Goal: Task Accomplishment & Management: Manage account settings

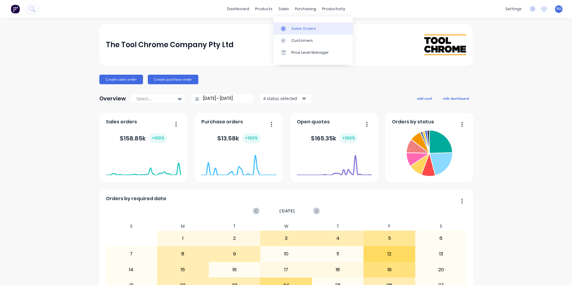
click at [297, 27] on div "Sales Orders" at bounding box center [303, 28] width 25 height 5
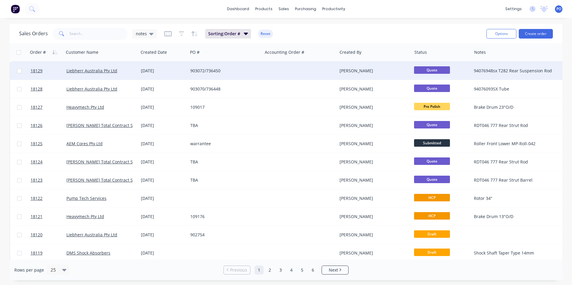
click at [269, 71] on div at bounding box center [300, 71] width 74 height 18
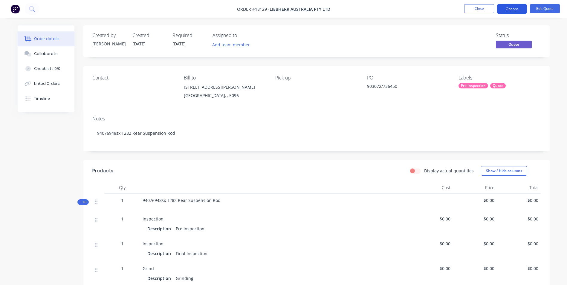
click at [517, 9] on button "Options" at bounding box center [512, 9] width 30 height 10
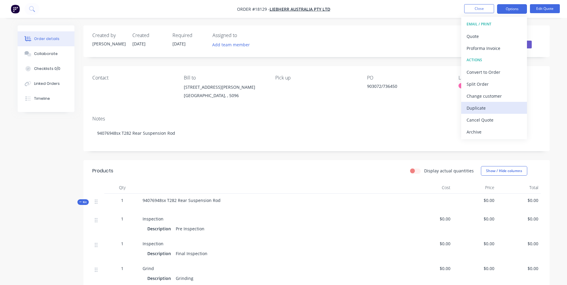
click at [490, 110] on div "Duplicate" at bounding box center [494, 108] width 55 height 9
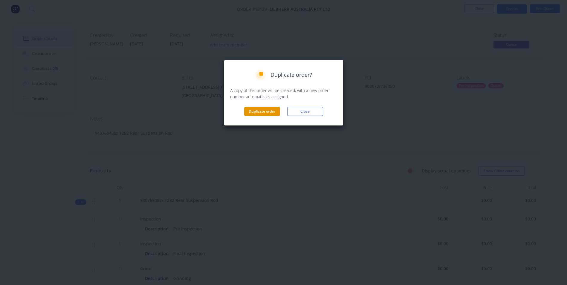
click at [268, 111] on button "Duplicate order" at bounding box center [262, 111] width 36 height 9
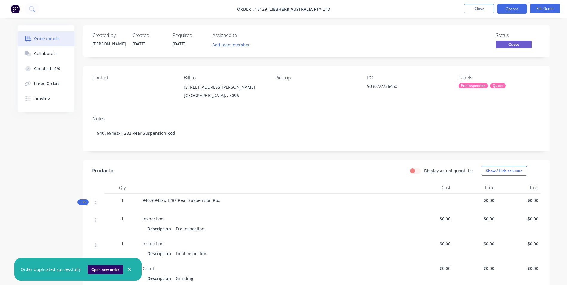
click at [99, 270] on button "Open new order" at bounding box center [106, 269] width 36 height 9
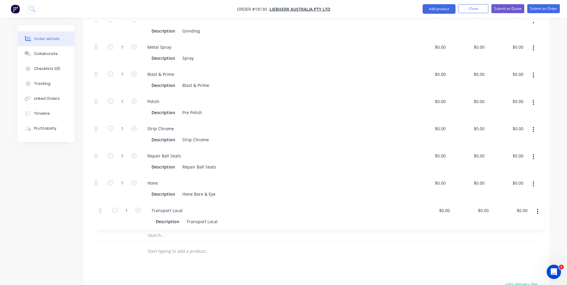
scroll to position [278, 0]
drag, startPoint x: 96, startPoint y: 124, endPoint x: 99, endPoint y: 197, distance: 73.3
click at [99, 197] on div "1 Inspection Description Pre Inspection $0.00 $0.00 $0.00 $0.00 $0.00 $0.00 1 I…" at bounding box center [316, 93] width 449 height 272
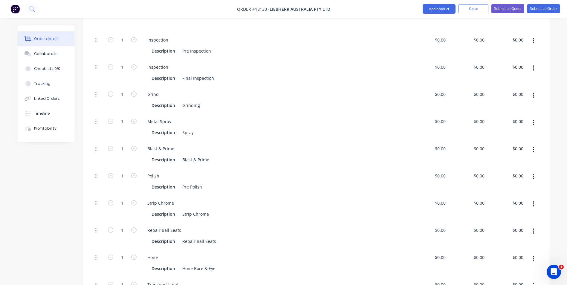
scroll to position [189, 0]
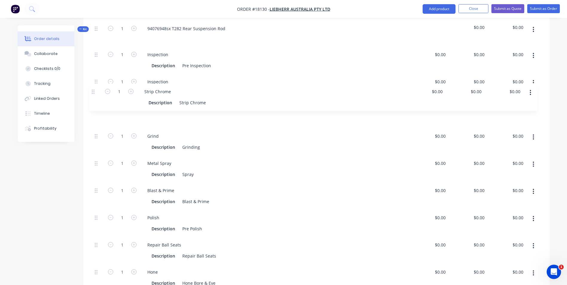
drag, startPoint x: 97, startPoint y: 204, endPoint x: 94, endPoint y: 90, distance: 113.4
click at [94, 90] on div "1 Inspection Description Pre Inspection $0.00 $0.00 $0.00 $0.00 $0.00 $0.00 1 I…" at bounding box center [316, 183] width 449 height 272
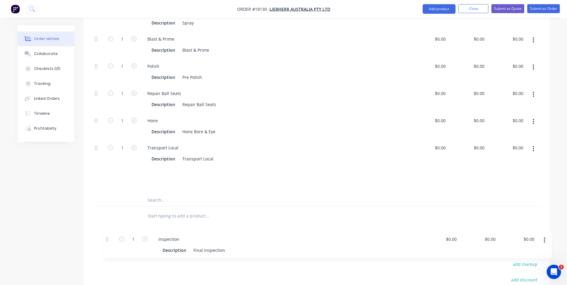
scroll to position [315, 0]
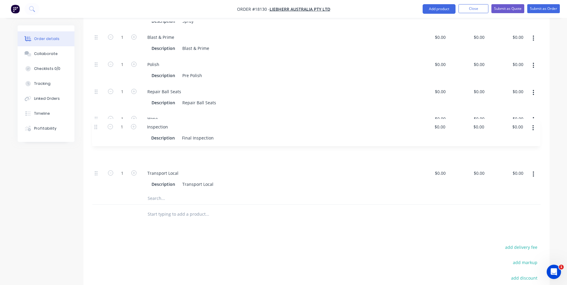
drag, startPoint x: 95, startPoint y: 65, endPoint x: 95, endPoint y: 127, distance: 61.6
click at [95, 127] on div "1 Inspection Description Pre Inspection $0.00 $0.00 $0.00 $0.00 $0.00 $0.00 1 I…" at bounding box center [316, 56] width 449 height 272
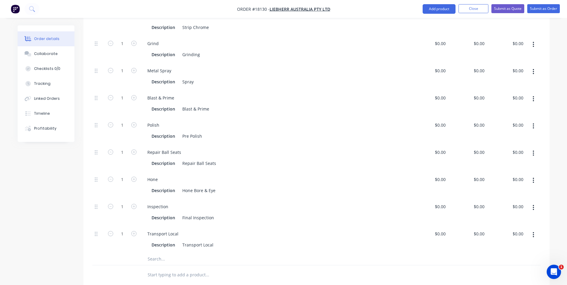
scroll to position [225, 0]
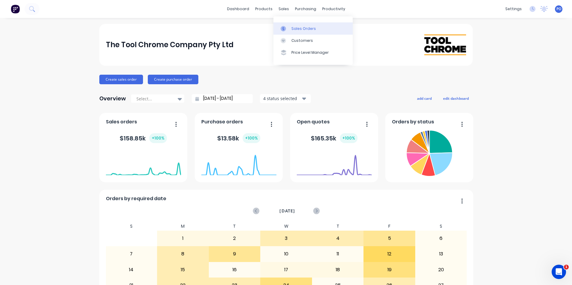
click at [289, 26] on div at bounding box center [285, 28] width 9 height 5
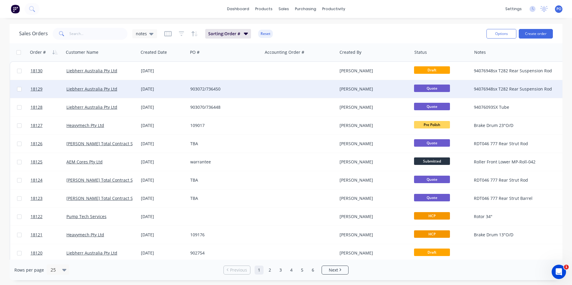
click at [213, 85] on div "903072/736450" at bounding box center [225, 89] width 74 height 18
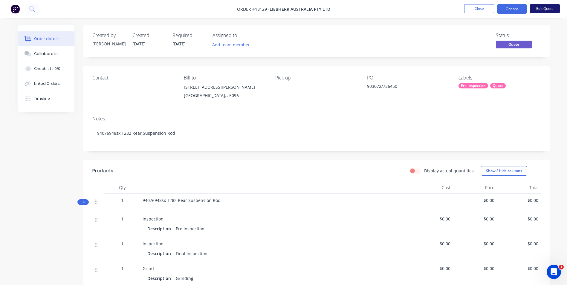
click at [537, 9] on button "Edit Quote" at bounding box center [545, 8] width 30 height 9
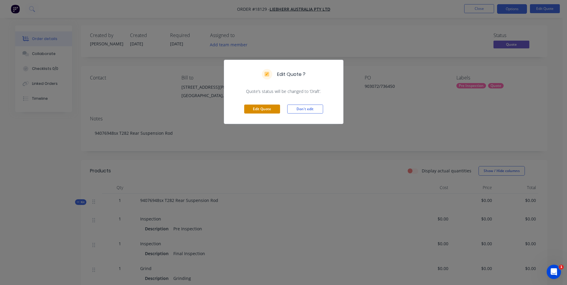
click at [264, 111] on button "Edit Quote" at bounding box center [262, 109] width 36 height 9
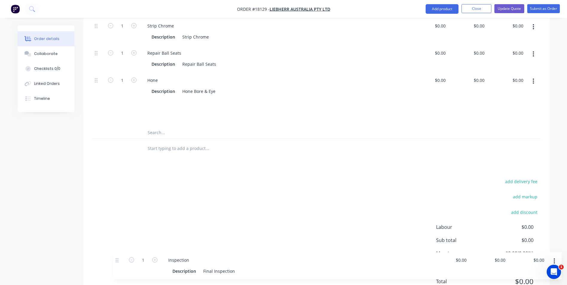
scroll to position [391, 0]
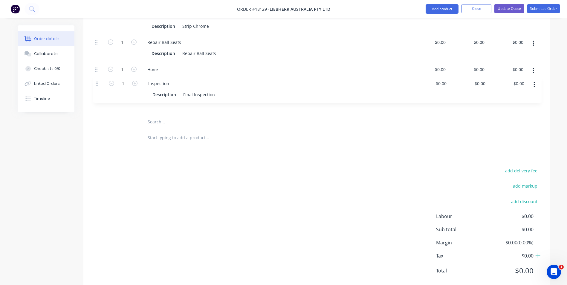
drag, startPoint x: 95, startPoint y: 76, endPoint x: 96, endPoint y: 85, distance: 9.0
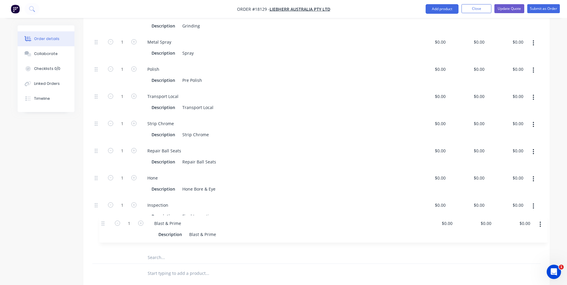
scroll to position [257, 0]
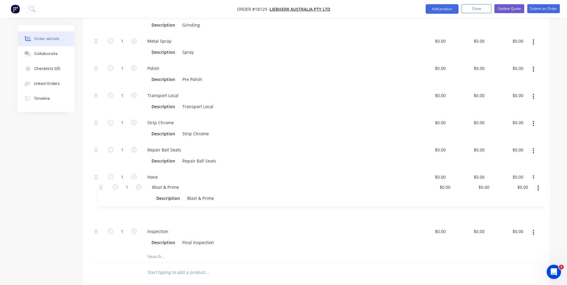
drag, startPoint x: 95, startPoint y: 128, endPoint x: 101, endPoint y: 189, distance: 61.6
click at [101, 189] on div "1 Inspection Description Pre Inspection $0.00 $0.00 $0.00 $0.00 $0.00 $0.00 1 G…" at bounding box center [316, 115] width 449 height 272
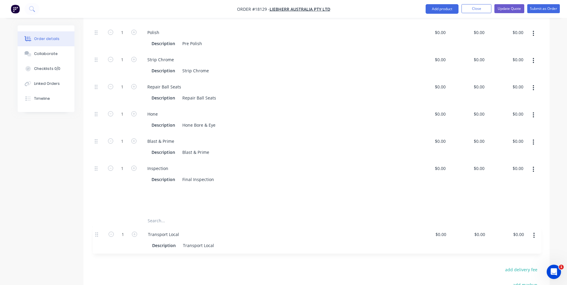
scroll to position [294, 0]
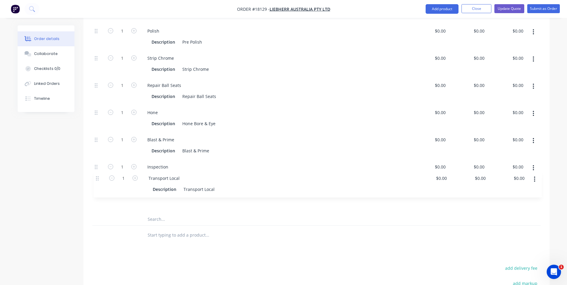
drag, startPoint x: 96, startPoint y: 111, endPoint x: 97, endPoint y: 182, distance: 70.9
click at [97, 182] on div "1 Inspection Description Pre Inspection $0.00 $0.00 $0.00 $0.00 $0.00 $0.00 1 G…" at bounding box center [316, 77] width 449 height 272
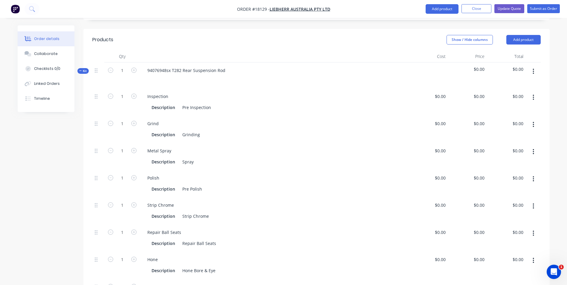
scroll to position [144, 0]
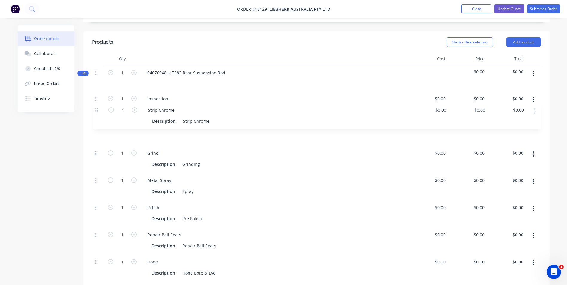
drag, startPoint x: 96, startPoint y: 193, endPoint x: 96, endPoint y: 108, distance: 85.2
click at [96, 108] on div "1 Inspection Description Pre Inspection $0.00 $0.00 $0.00 $0.00 $0.00 $0.00 1 G…" at bounding box center [316, 227] width 449 height 272
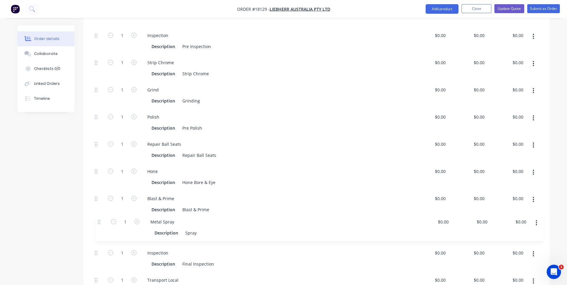
scroll to position [210, 0]
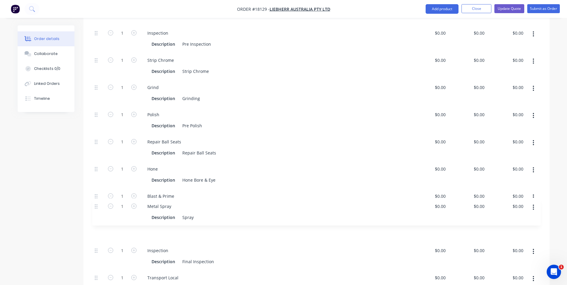
drag, startPoint x: 97, startPoint y: 166, endPoint x: 100, endPoint y: 206, distance: 40.8
click at [97, 208] on div "1 Inspection Description Pre Inspection $0.00 $0.00 $0.00 $0.00 $0.00 $0.00 1 S…" at bounding box center [316, 161] width 449 height 272
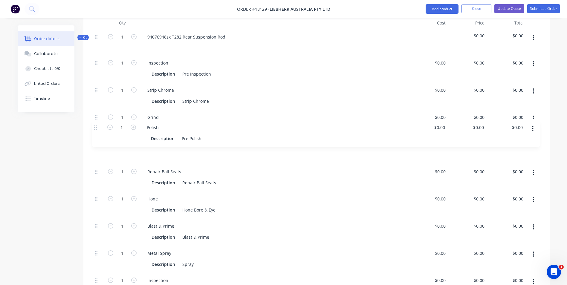
drag, startPoint x: 97, startPoint y: 132, endPoint x: 96, endPoint y: 128, distance: 3.7
click at [96, 128] on div "1 Inspection Description Pre Inspection $0.00 $0.00 $0.00 $0.00 $0.00 $0.00 1 S…" at bounding box center [316, 191] width 449 height 272
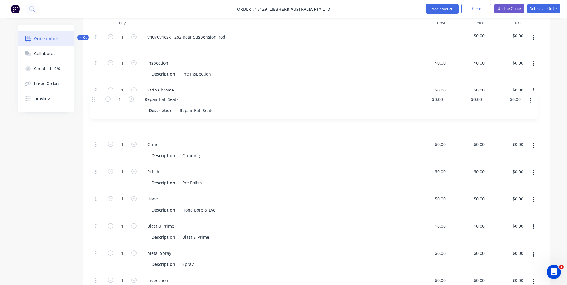
drag, startPoint x: 96, startPoint y: 157, endPoint x: 94, endPoint y: 98, distance: 59.6
click at [94, 98] on div "1 Inspection Description Pre Inspection $0.00 $0.00 $0.00 $0.00 $0.00 $0.00 1 S…" at bounding box center [316, 191] width 449 height 272
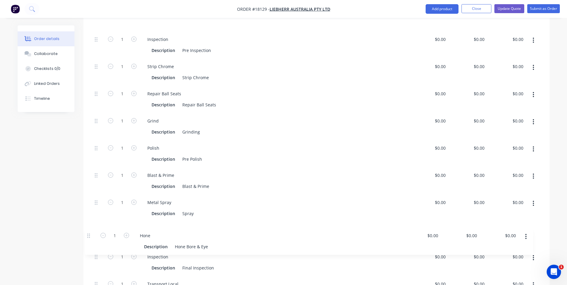
scroll to position [207, 0]
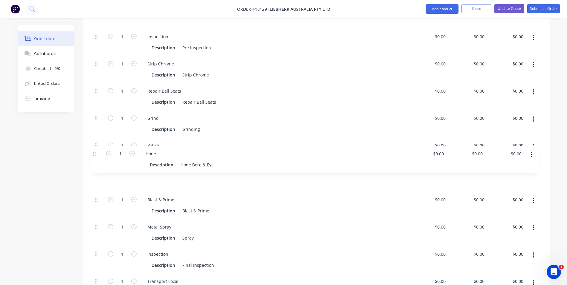
drag, startPoint x: 95, startPoint y: 214, endPoint x: 94, endPoint y: 153, distance: 61.9
click at [94, 153] on div "1 Inspection Description Pre Inspection $0.00 $0.00 $0.00 $0.00 $0.00 $0.00 1 S…" at bounding box center [316, 165] width 449 height 272
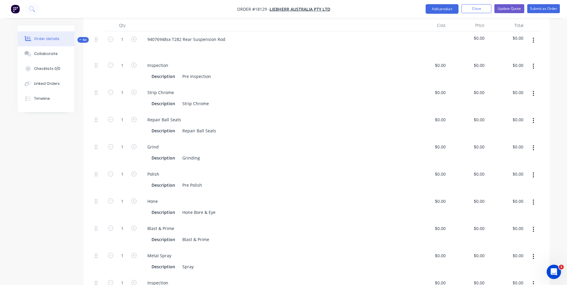
scroll to position [177, 0]
click at [534, 146] on icon "button" at bounding box center [533, 149] width 1 height 7
click at [509, 161] on div "Duplicate" at bounding box center [513, 165] width 46 height 9
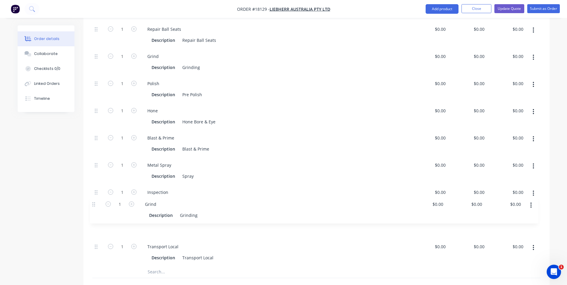
scroll to position [269, 0]
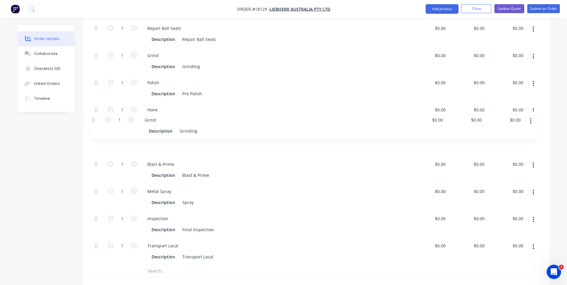
drag, startPoint x: 95, startPoint y: 235, endPoint x: 92, endPoint y: 119, distance: 116.1
click at [92, 119] on div "1 Inspection Description Pre Inspection $0.00 $0.00 $0.00 $0.00 $0.00 $0.00 1 S…" at bounding box center [316, 115] width 449 height 299
click at [180, 144] on div "Grinding" at bounding box center [191, 148] width 22 height 9
click at [181, 62] on div "Grinding" at bounding box center [191, 66] width 22 height 9
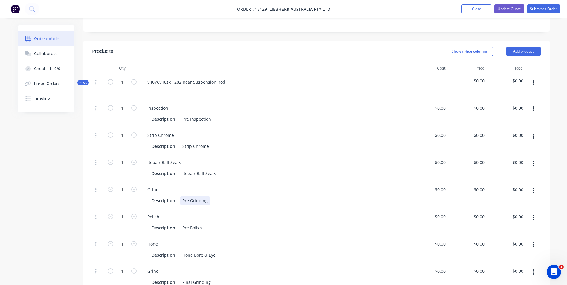
scroll to position [150, 0]
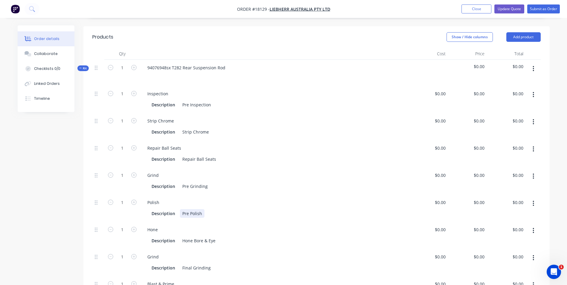
click at [205, 209] on div "Description Pre Polish" at bounding box center [273, 213] width 249 height 9
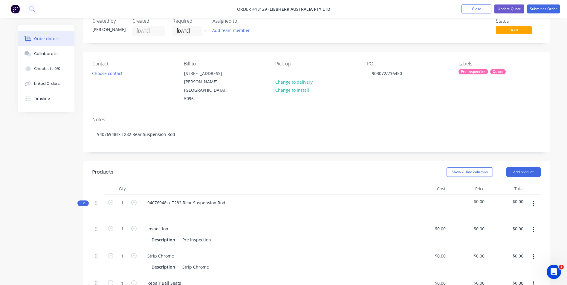
scroll to position [0, 0]
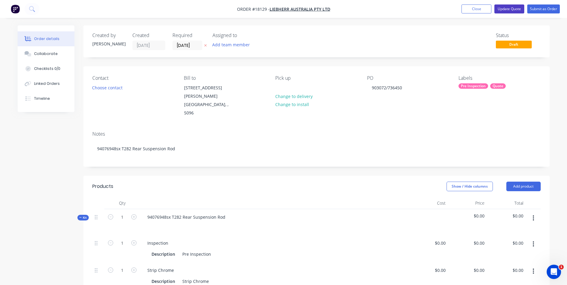
click at [516, 12] on button "Update Quote" at bounding box center [510, 8] width 30 height 9
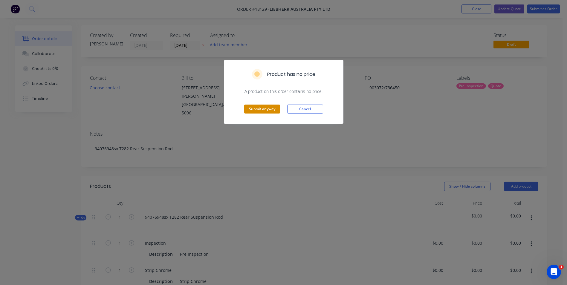
click at [261, 112] on button "Submit anyway" at bounding box center [262, 109] width 36 height 9
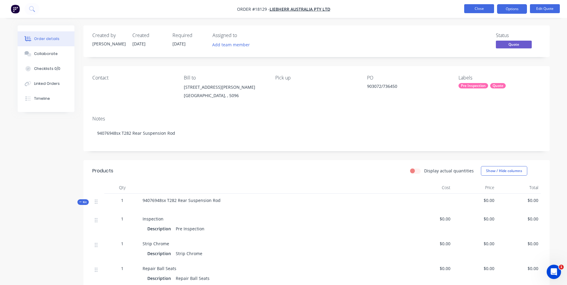
click at [481, 10] on button "Close" at bounding box center [479, 8] width 30 height 9
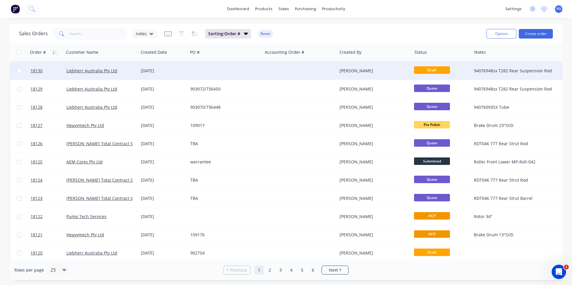
click at [222, 72] on div at bounding box center [225, 71] width 74 height 18
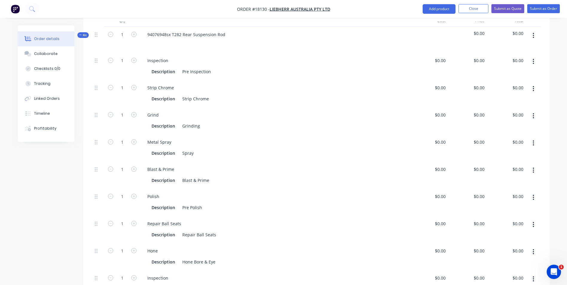
scroll to position [179, 0]
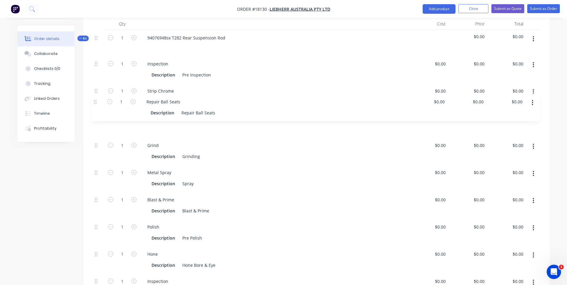
drag, startPoint x: 96, startPoint y: 212, endPoint x: 95, endPoint y: 100, distance: 112.1
click at [95, 100] on div "1 Inspection Description Pre Inspection $0.00 $0.00 $0.00 $0.00 $0.00 $0.00 1 S…" at bounding box center [316, 192] width 449 height 272
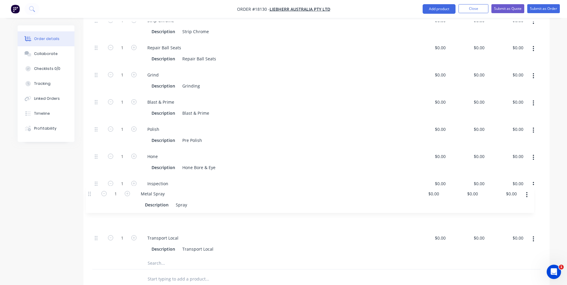
scroll to position [250, 0]
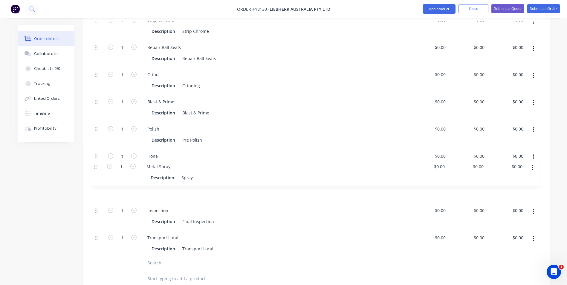
drag, startPoint x: 95, startPoint y: 160, endPoint x: 95, endPoint y: 171, distance: 11.1
click at [95, 171] on div "1 Inspection Description Pre Inspection $0.00 $0.00 $0.00 $0.00 $0.00 $0.00 1 S…" at bounding box center [316, 121] width 449 height 272
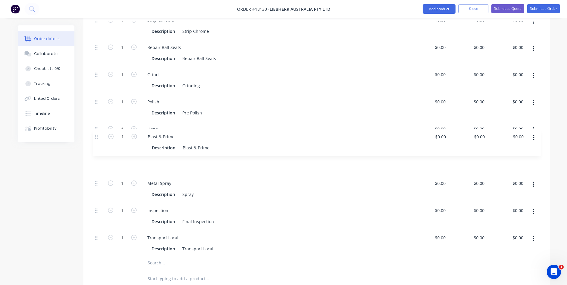
drag, startPoint x: 97, startPoint y: 87, endPoint x: 96, endPoint y: 138, distance: 51.4
click at [96, 138] on div "1 Inspection Description Pre Inspection $0.00 $0.00 $0.00 $0.00 $0.00 $0.00 1 S…" at bounding box center [316, 121] width 449 height 272
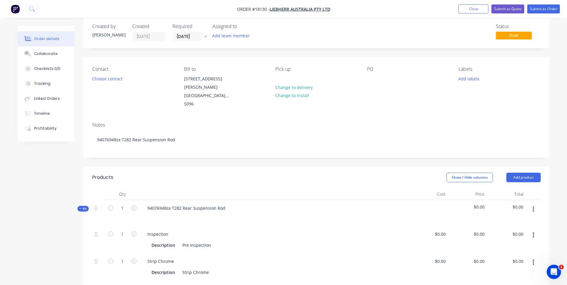
scroll to position [0, 0]
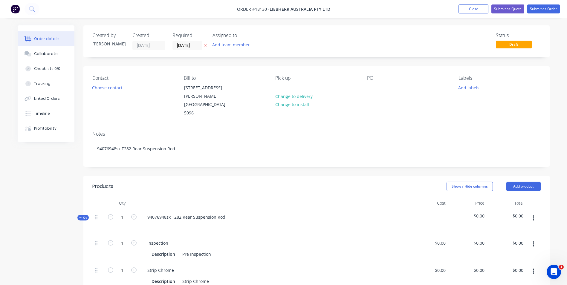
click at [364, 93] on div "Contact Choose contact Bill to 1 Dr.Willi Liebherr Drive Para Hills West, , 509…" at bounding box center [316, 96] width 467 height 60
click at [367, 89] on div "Contact Choose contact Bill to 1 Dr.Willi Liebherr Drive Para Hills West, , 509…" at bounding box center [316, 96] width 467 height 60
click at [368, 89] on div at bounding box center [372, 87] width 10 height 9
click at [371, 89] on div at bounding box center [372, 87] width 10 height 9
click at [467, 86] on button "Add labels" at bounding box center [469, 87] width 28 height 8
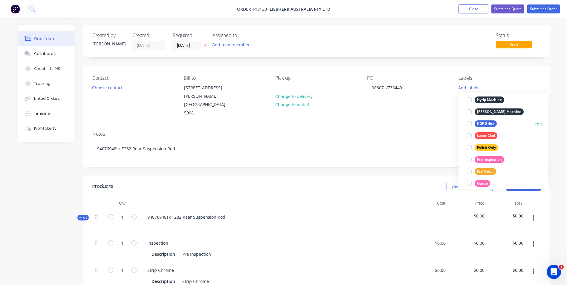
scroll to position [150, 0]
click at [490, 157] on div "Pre Inspection" at bounding box center [490, 159] width 30 height 7
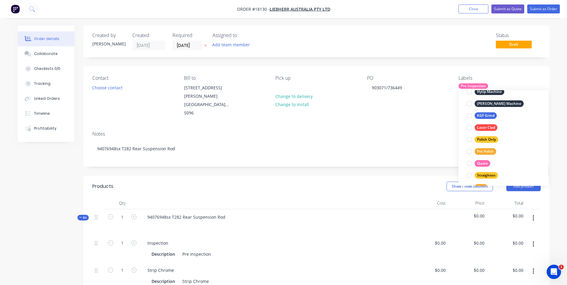
scroll to position [179, 0]
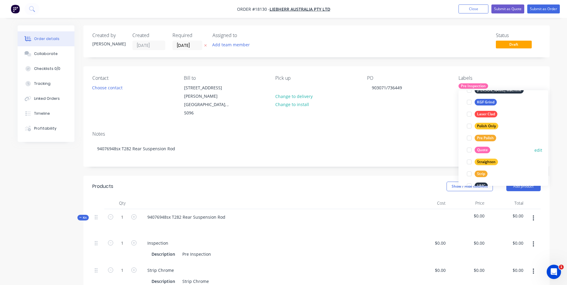
click at [486, 152] on div "Quote" at bounding box center [483, 150] width 16 height 7
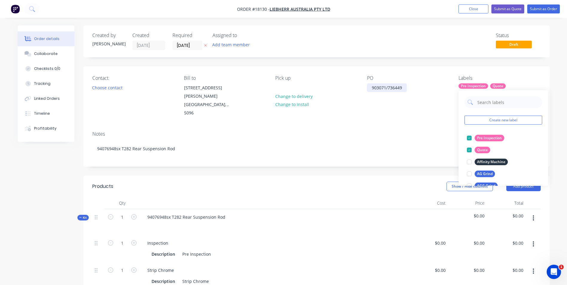
click at [395, 89] on div "903071/736449" at bounding box center [387, 87] width 40 height 9
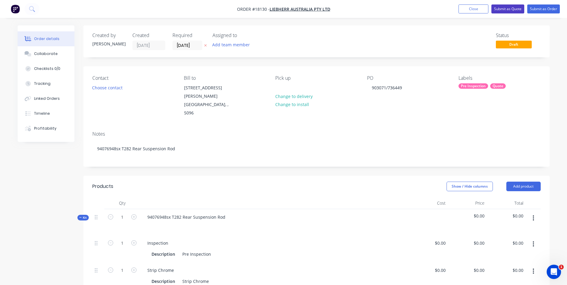
click at [516, 7] on button "Submit as Quote" at bounding box center [508, 8] width 33 height 9
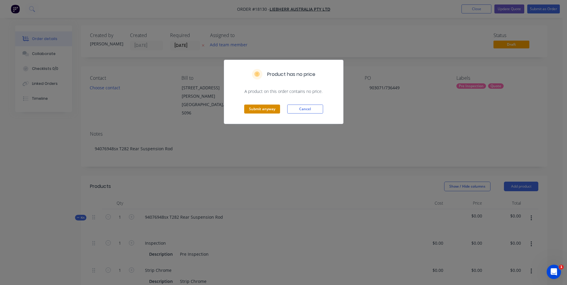
click at [257, 112] on button "Submit anyway" at bounding box center [262, 109] width 36 height 9
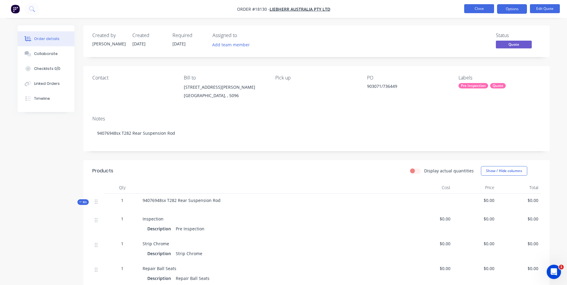
click at [474, 8] on button "Close" at bounding box center [479, 8] width 30 height 9
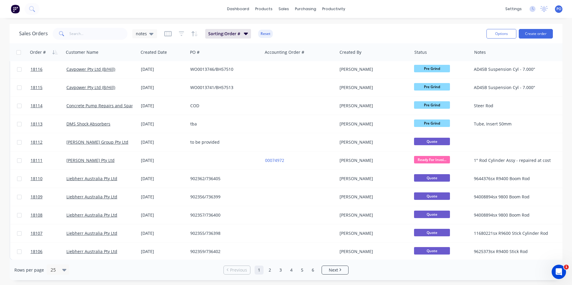
scroll to position [260, 0]
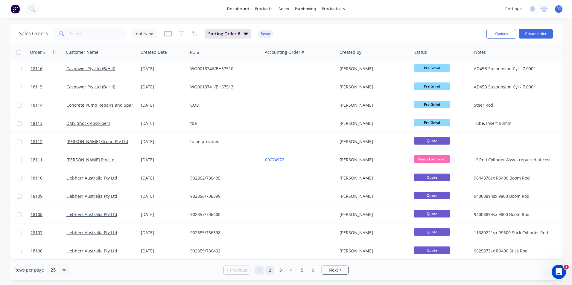
click at [267, 270] on link "2" at bounding box center [269, 270] width 9 height 9
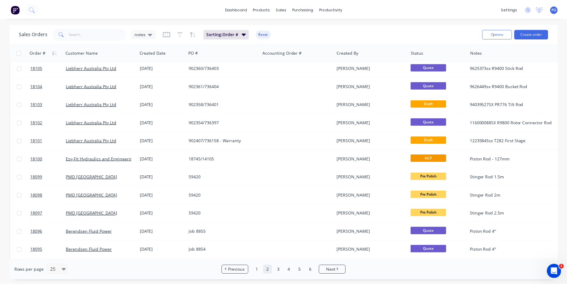
scroll to position [0, 0]
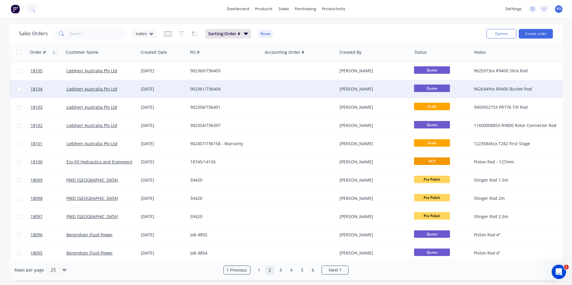
click at [317, 91] on div at bounding box center [300, 89] width 74 height 18
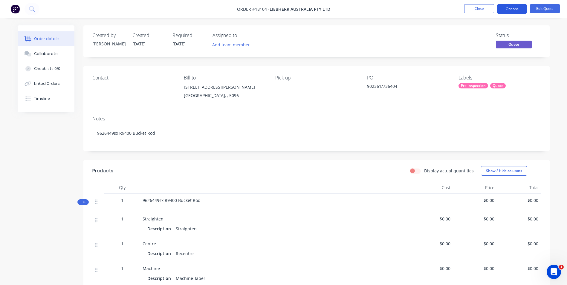
click at [514, 9] on button "Options" at bounding box center [512, 9] width 30 height 10
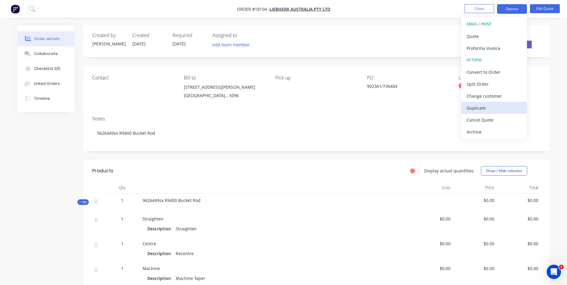
click at [487, 107] on div "Duplicate" at bounding box center [494, 108] width 55 height 9
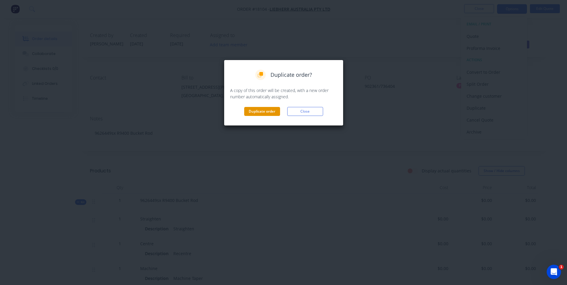
click at [271, 109] on button "Duplicate order" at bounding box center [262, 111] width 36 height 9
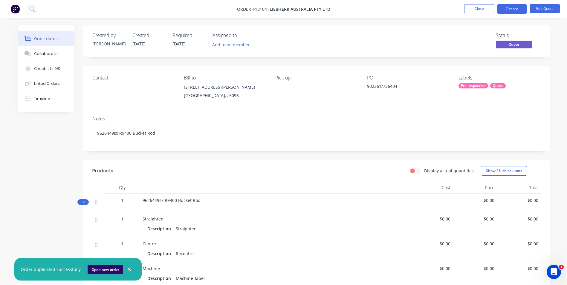
click at [102, 266] on button "Open new order" at bounding box center [106, 269] width 36 height 9
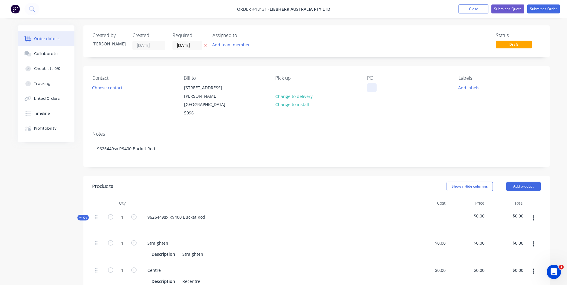
click at [374, 91] on div at bounding box center [372, 87] width 10 height 9
click at [471, 89] on button "Add labels" at bounding box center [469, 87] width 28 height 8
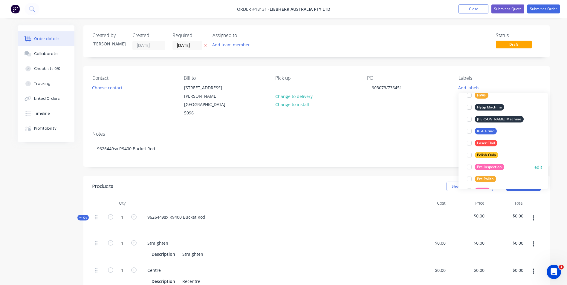
scroll to position [150, 0]
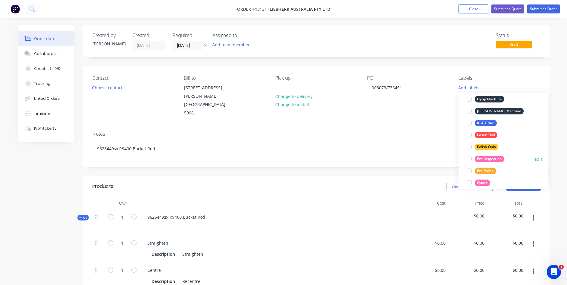
click at [490, 158] on div "Pre Inspection" at bounding box center [490, 159] width 30 height 7
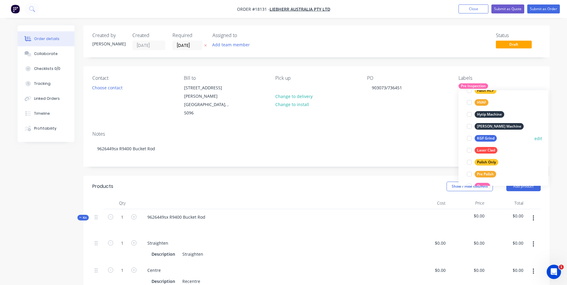
scroll to position [179, 0]
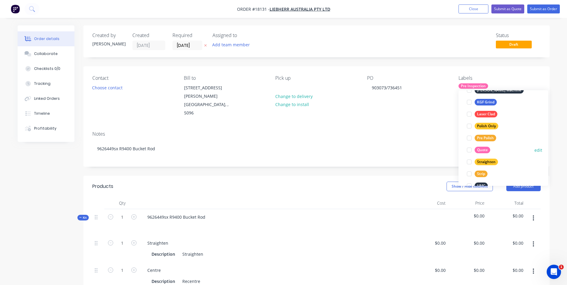
click at [487, 152] on div "Quote" at bounding box center [483, 150] width 16 height 7
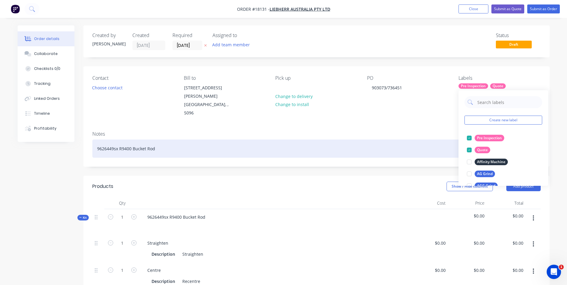
click at [189, 140] on div "9626449sx R9400 Bucket Rod" at bounding box center [316, 149] width 449 height 18
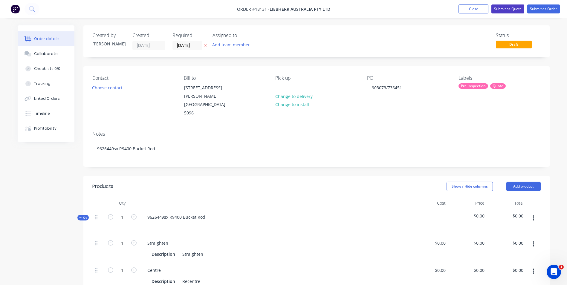
click at [506, 8] on button "Submit as Quote" at bounding box center [508, 8] width 33 height 9
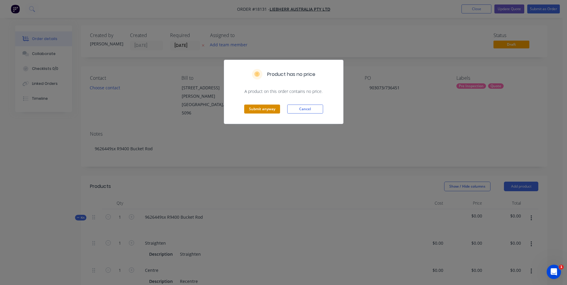
click at [270, 111] on button "Submit anyway" at bounding box center [262, 109] width 36 height 9
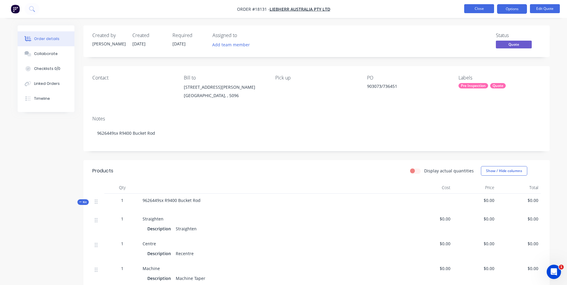
click at [486, 10] on button "Close" at bounding box center [479, 8] width 30 height 9
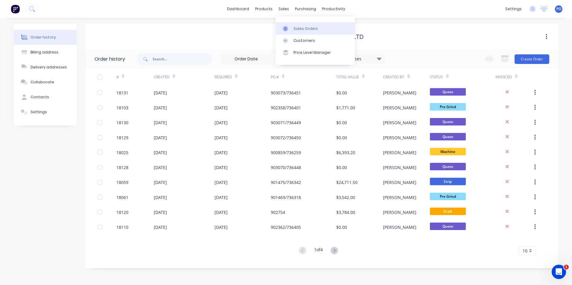
click at [301, 31] on div "Sales Orders" at bounding box center [305, 28] width 25 height 5
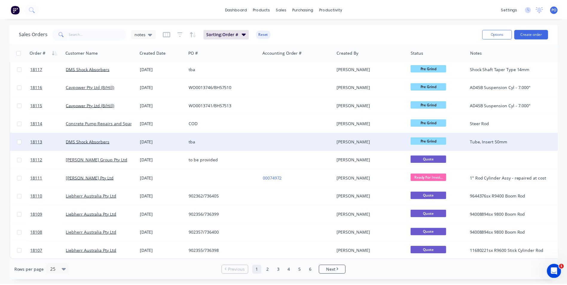
scroll to position [260, 0]
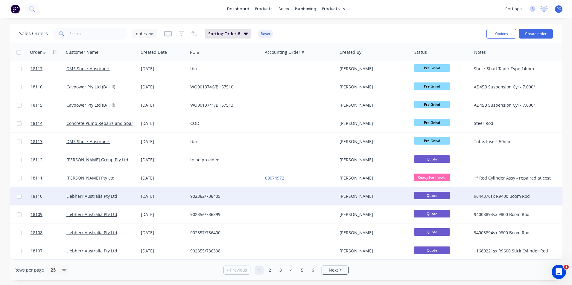
click at [252, 193] on div "902362/736405" at bounding box center [223, 196] width 66 height 6
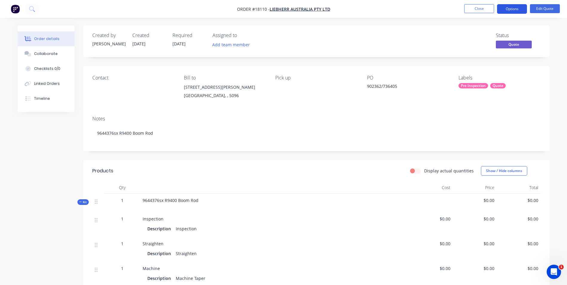
click at [508, 9] on button "Options" at bounding box center [512, 9] width 30 height 10
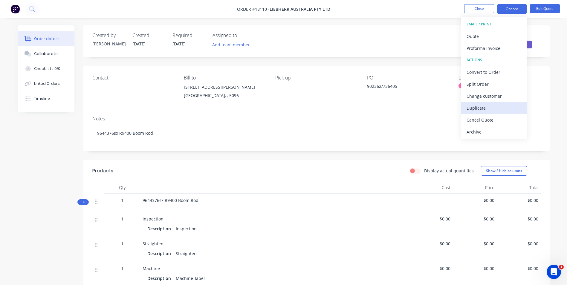
click at [472, 108] on div "Duplicate" at bounding box center [494, 108] width 55 height 9
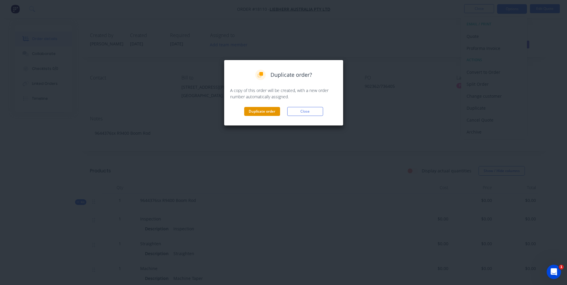
click at [264, 114] on button "Duplicate order" at bounding box center [262, 111] width 36 height 9
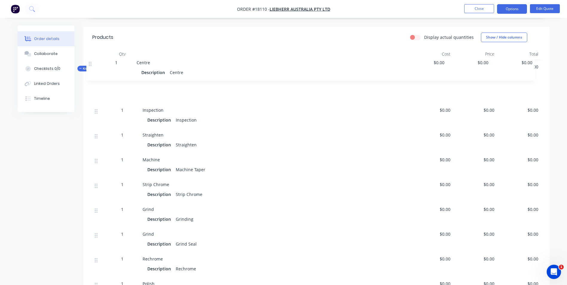
scroll to position [133, 0]
drag, startPoint x: 96, startPoint y: 235, endPoint x: 96, endPoint y: 111, distance: 124.4
click at [96, 111] on div "1 Inspection Description Inspection $0.00 $0.00 $0.00 1 Straighten Description …" at bounding box center [316, 204] width 449 height 248
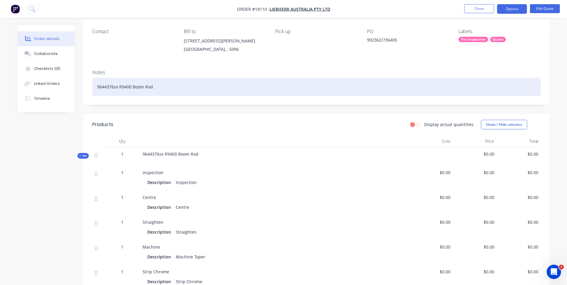
scroll to position [0, 0]
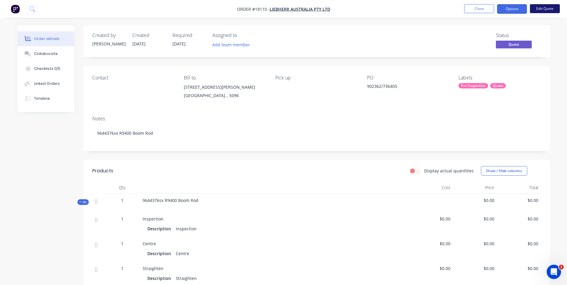
click at [539, 10] on button "Edit Quote" at bounding box center [545, 8] width 30 height 9
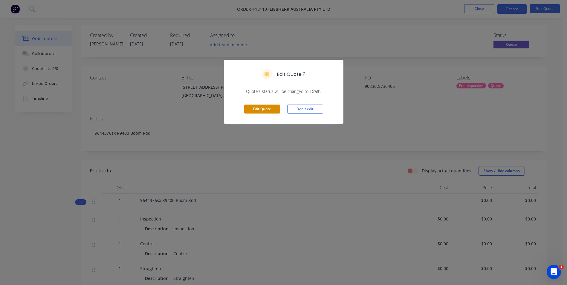
click at [267, 109] on button "Edit Quote" at bounding box center [262, 109] width 36 height 9
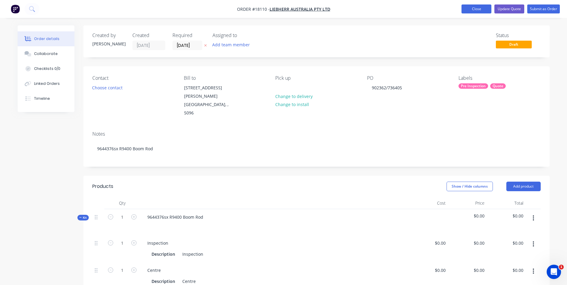
click at [474, 8] on button "Close" at bounding box center [477, 8] width 30 height 9
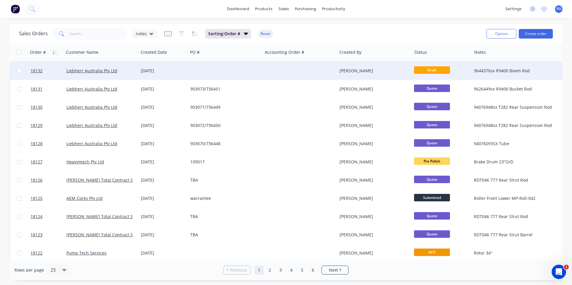
click at [243, 74] on div at bounding box center [225, 71] width 74 height 18
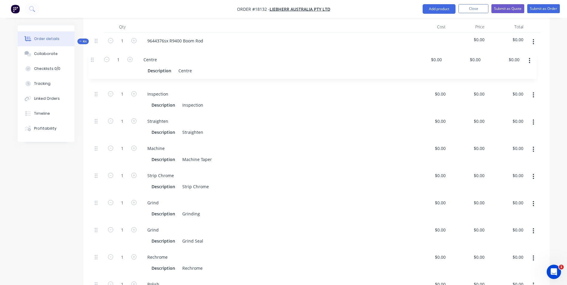
scroll to position [175, 0]
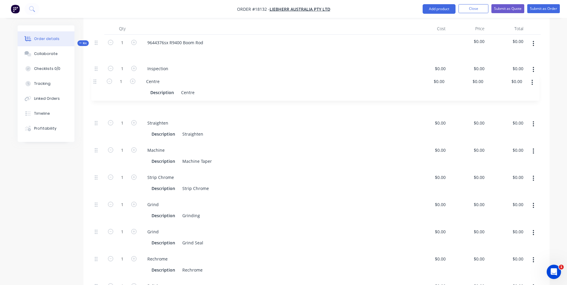
drag, startPoint x: 95, startPoint y: 266, endPoint x: 95, endPoint y: 83, distance: 183.9
click at [95, 83] on div "1 Inspection Description Inspection $0.00 $0.00 $0.00 $0.00 $0.00 $0.00 1 Strai…" at bounding box center [316, 197] width 449 height 272
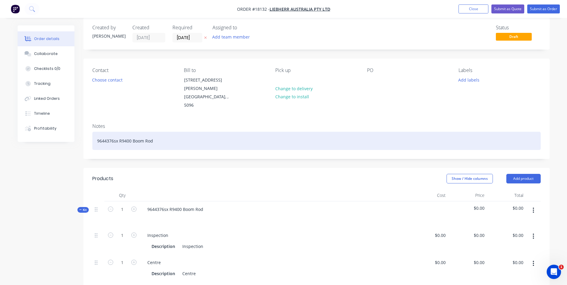
scroll to position [0, 0]
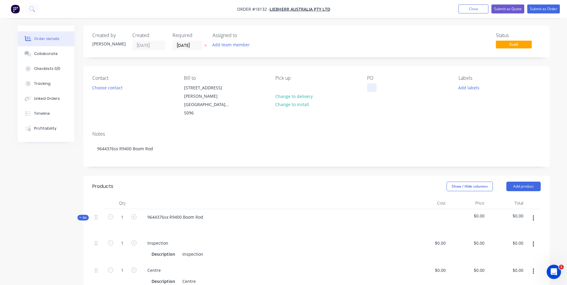
click at [375, 92] on div at bounding box center [372, 87] width 10 height 9
click at [469, 88] on button "Add labels" at bounding box center [469, 87] width 28 height 8
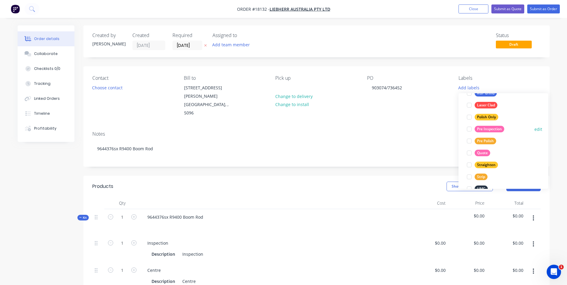
click at [494, 132] on div "Pre Inspection" at bounding box center [490, 129] width 30 height 7
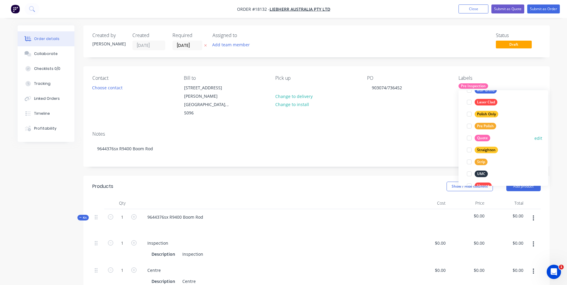
click at [489, 138] on div "Quote" at bounding box center [483, 138] width 16 height 7
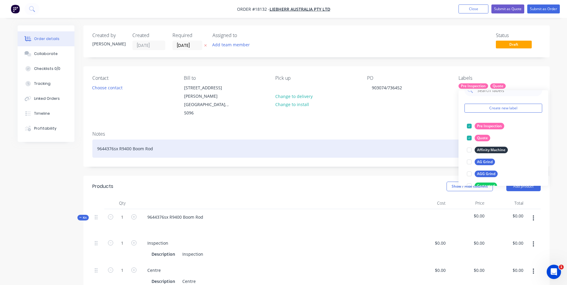
click at [214, 140] on div "9644376sx R9400 Boom Rod" at bounding box center [316, 149] width 449 height 18
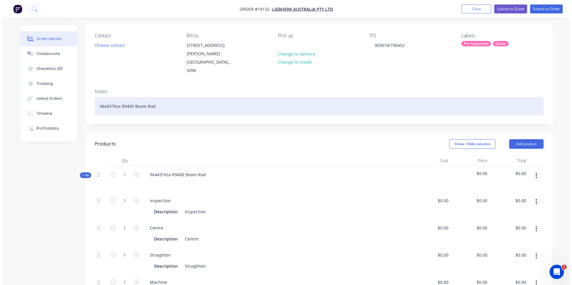
scroll to position [0, 0]
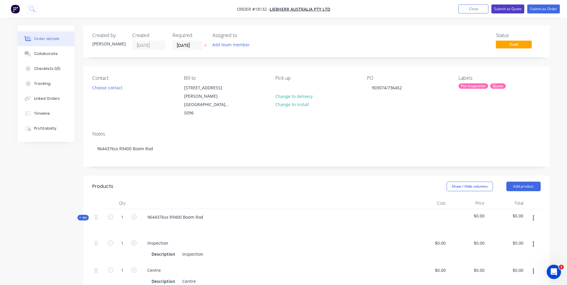
click at [504, 8] on button "Submit as Quote" at bounding box center [508, 8] width 33 height 9
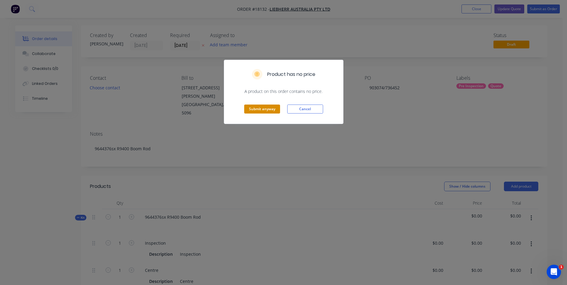
click at [269, 111] on button "Submit anyway" at bounding box center [262, 109] width 36 height 9
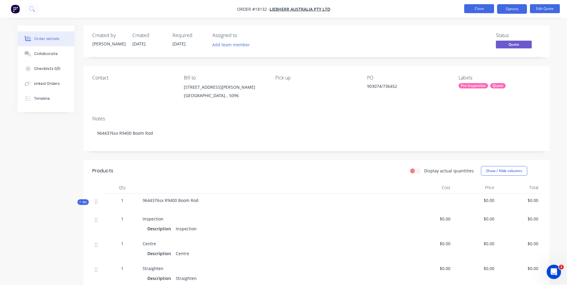
click at [477, 10] on button "Close" at bounding box center [479, 8] width 30 height 9
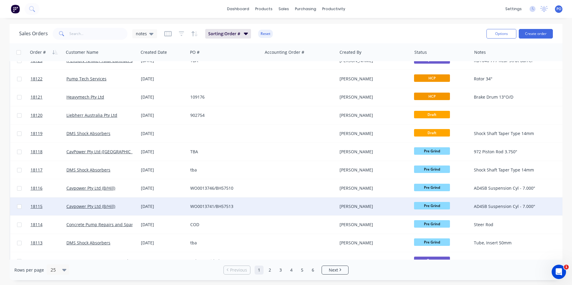
scroll to position [179, 0]
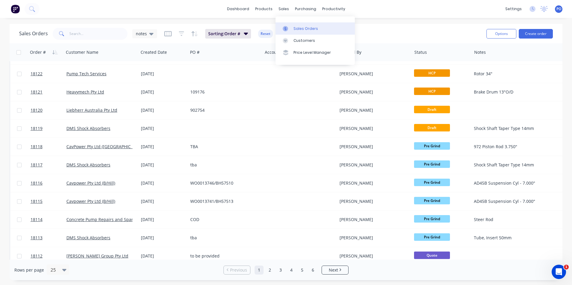
click at [295, 27] on div "Sales Orders" at bounding box center [305, 28] width 25 height 5
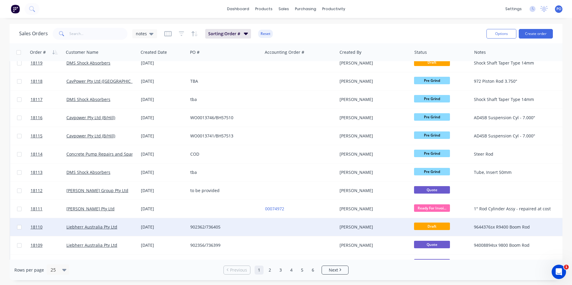
scroll to position [260, 0]
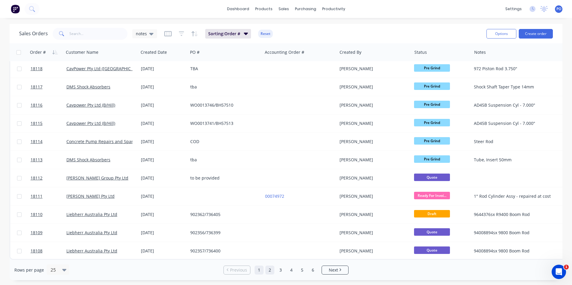
click at [271, 272] on link "2" at bounding box center [269, 270] width 9 height 9
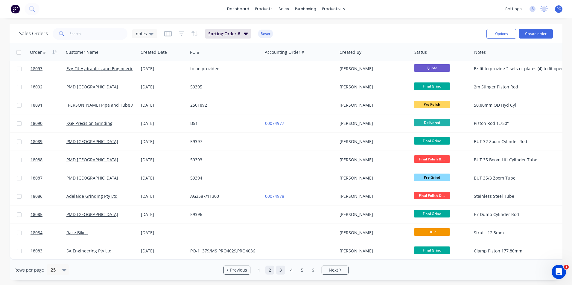
click at [280, 272] on link "3" at bounding box center [280, 270] width 9 height 9
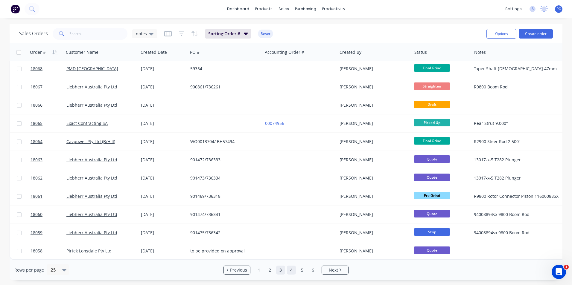
click at [292, 270] on link "4" at bounding box center [291, 270] width 9 height 9
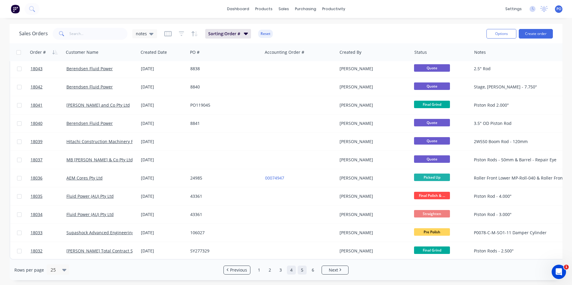
click at [303, 273] on link "5" at bounding box center [302, 270] width 9 height 9
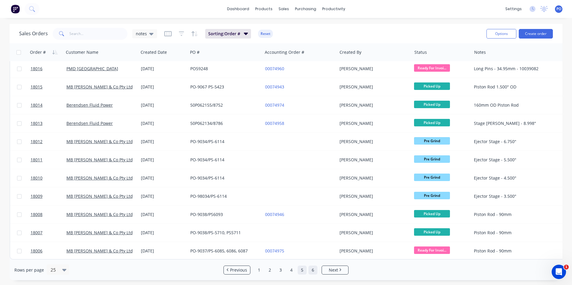
click at [312, 271] on link "6" at bounding box center [312, 270] width 9 height 9
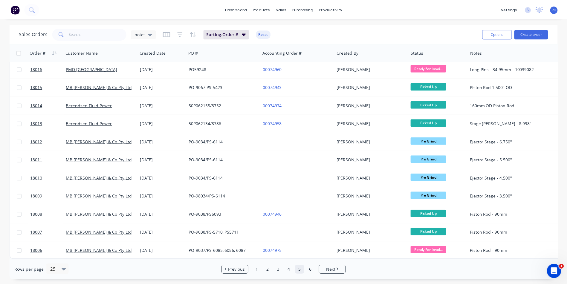
scroll to position [0, 0]
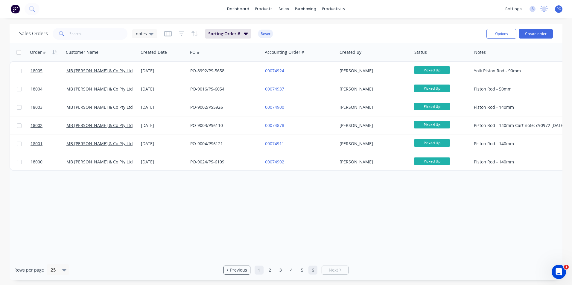
click at [260, 269] on link "1" at bounding box center [258, 270] width 9 height 9
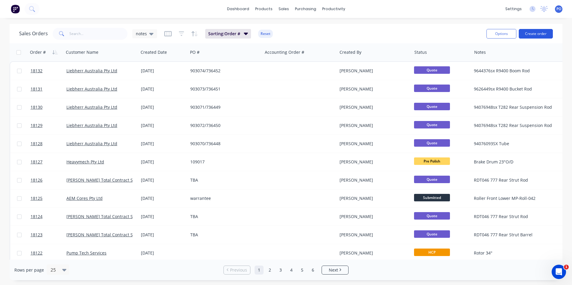
click at [539, 33] on button "Create order" at bounding box center [536, 34] width 34 height 10
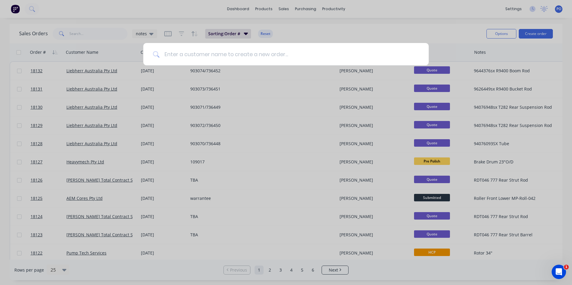
click at [248, 51] on input at bounding box center [289, 54] width 260 height 22
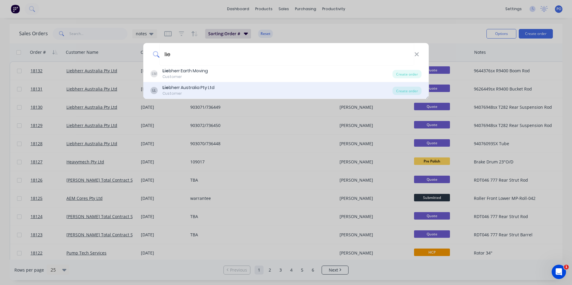
type input "lie"
click at [228, 87] on div "LL Lie bherr Australia Pty Ltd Customer" at bounding box center [271, 91] width 242 height 12
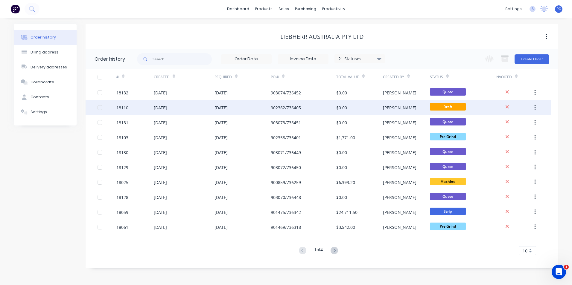
click at [309, 108] on div "902362/736405" at bounding box center [303, 107] width 65 height 15
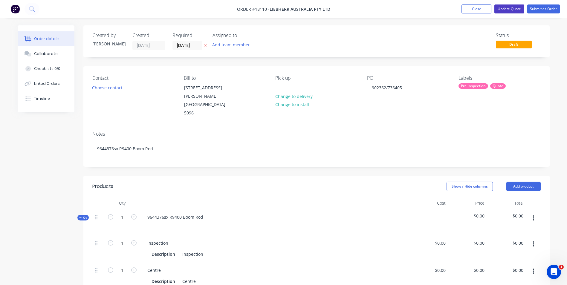
click at [507, 11] on button "Update Quote" at bounding box center [510, 8] width 30 height 9
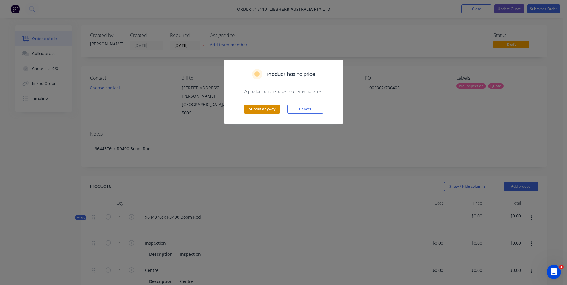
click at [273, 109] on button "Submit anyway" at bounding box center [262, 109] width 36 height 9
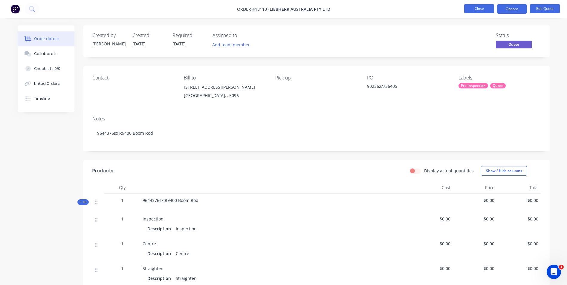
click at [467, 10] on button "Close" at bounding box center [479, 8] width 30 height 9
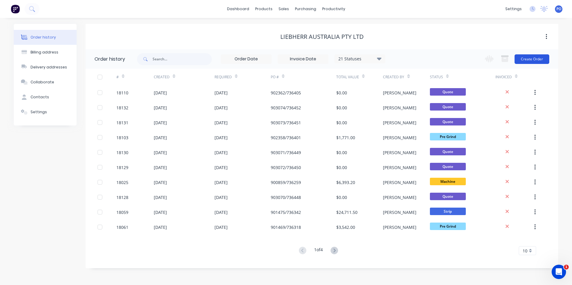
click at [529, 61] on button "Create Order" at bounding box center [531, 59] width 35 height 10
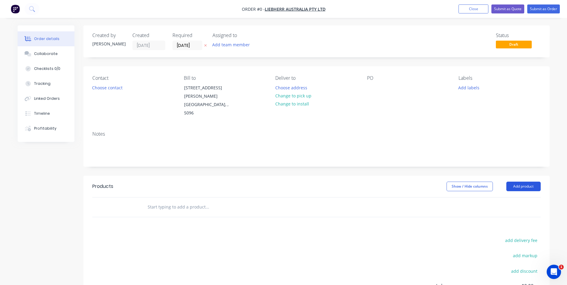
click at [520, 182] on button "Add product" at bounding box center [524, 187] width 34 height 10
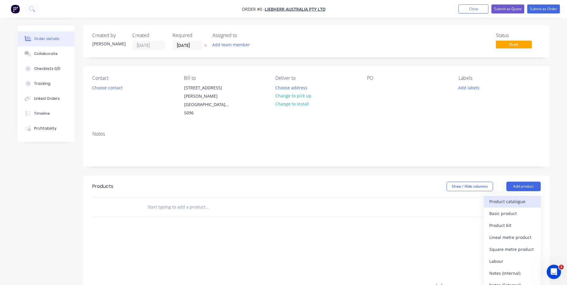
click at [519, 197] on div "Product catalogue" at bounding box center [513, 201] width 46 height 9
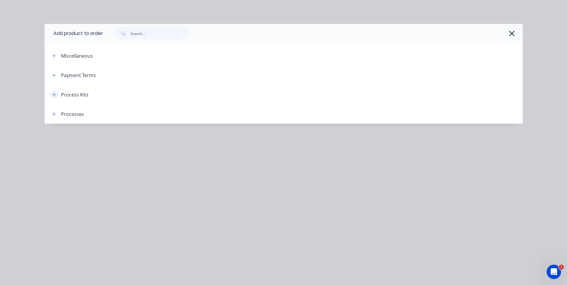
click at [54, 95] on icon "button" at bounding box center [54, 95] width 4 height 4
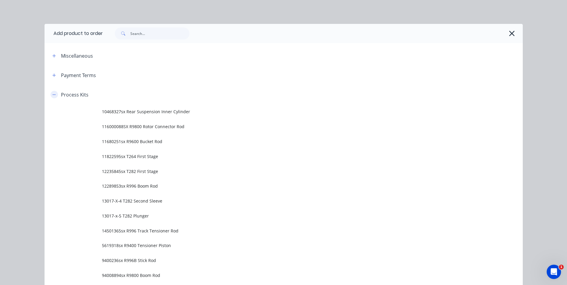
click at [52, 93] on icon "button" at bounding box center [54, 95] width 4 height 4
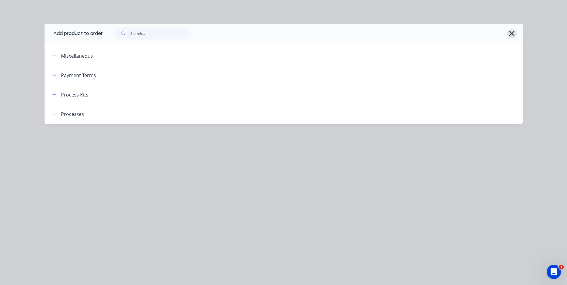
click at [513, 35] on icon "button" at bounding box center [512, 33] width 5 height 5
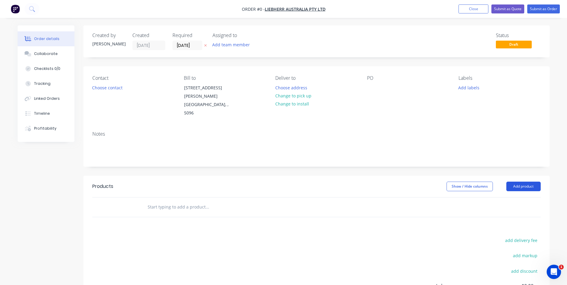
click at [524, 182] on button "Add product" at bounding box center [524, 187] width 34 height 10
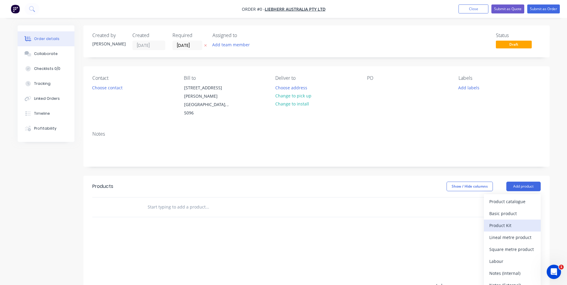
click at [507, 221] on div "Product Kit" at bounding box center [513, 225] width 46 height 9
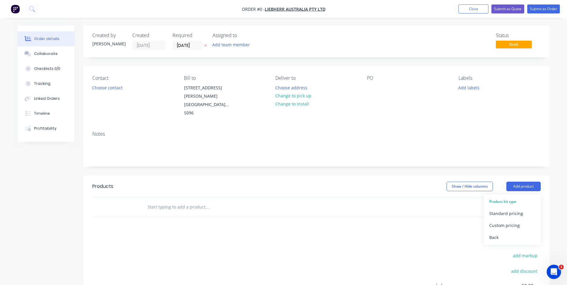
click at [452, 212] on div "Products Show / Hide columns Add product Product kit type Standard pricing Cust…" at bounding box center [316, 268] width 467 height 185
click at [523, 182] on button "Add product" at bounding box center [524, 187] width 34 height 10
click at [382, 207] on div "Products Show / Hide columns Add product add delivery fee add markup add discou…" at bounding box center [316, 268] width 467 height 185
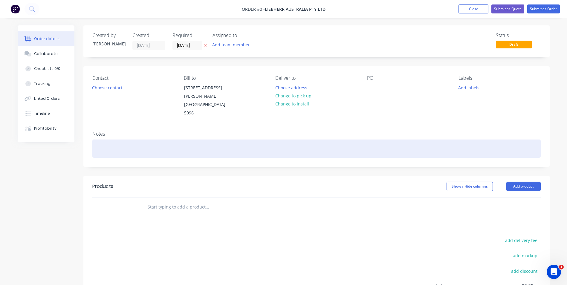
click at [128, 140] on div at bounding box center [316, 149] width 449 height 18
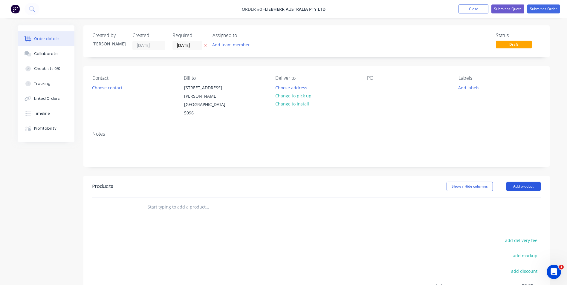
click at [526, 173] on div "Order details Collaborate Checklists 0/0 Tracking Linked Orders Timeline Profit…" at bounding box center [284, 197] width 544 height 345
click at [531, 182] on button "Add product" at bounding box center [524, 187] width 34 height 10
click at [128, 182] on div "Products" at bounding box center [139, 187] width 95 height 10
click at [530, 182] on button "Add product" at bounding box center [524, 187] width 34 height 10
click at [496, 233] on div "Back" at bounding box center [513, 237] width 46 height 9
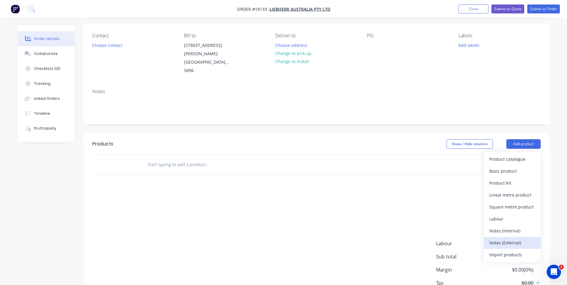
scroll to position [60, 0]
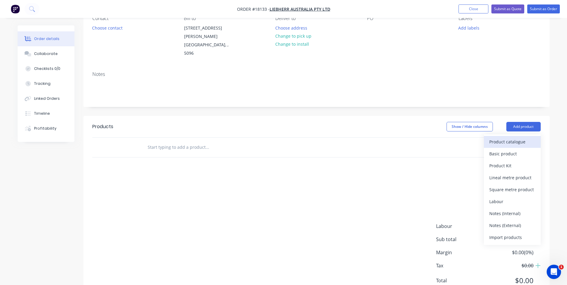
click at [516, 138] on div "Product catalogue" at bounding box center [513, 142] width 46 height 9
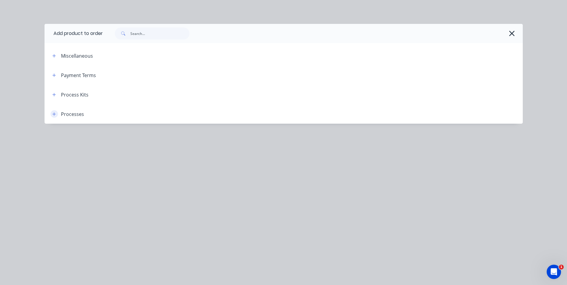
click at [54, 115] on icon "button" at bounding box center [54, 114] width 4 height 4
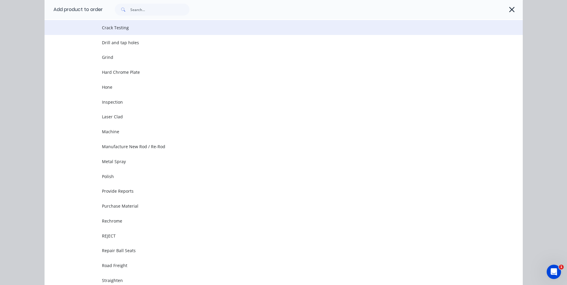
scroll to position [28, 0]
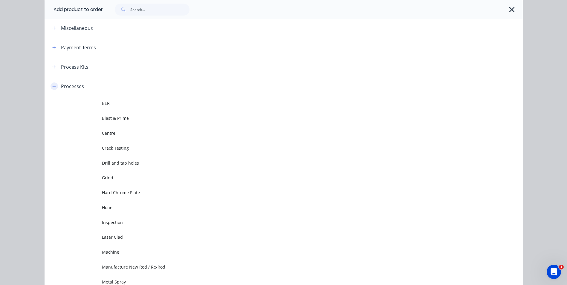
click at [52, 84] on icon "button" at bounding box center [54, 86] width 4 height 4
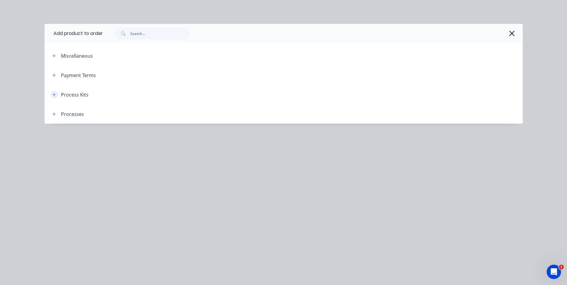
click at [54, 95] on icon "button" at bounding box center [53, 94] width 3 height 3
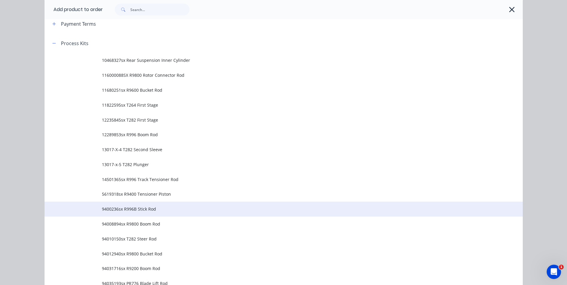
scroll to position [60, 0]
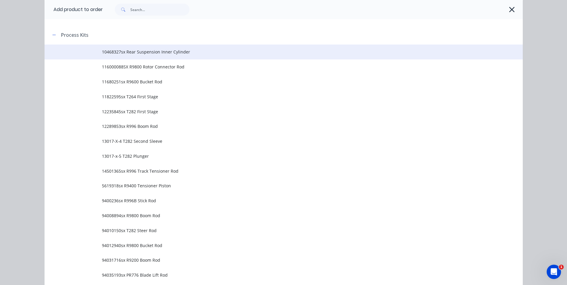
click at [201, 51] on span "10468327sx Rear Suspension Inner Cylinder" at bounding box center [270, 52] width 337 height 6
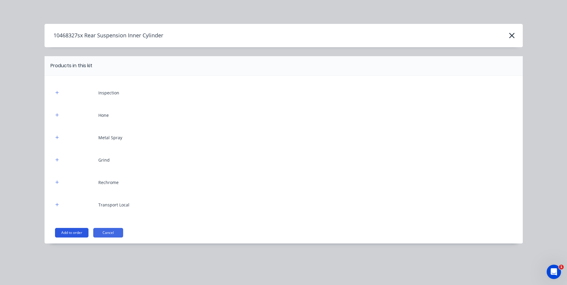
click at [72, 231] on button "Add to order" at bounding box center [71, 233] width 33 height 10
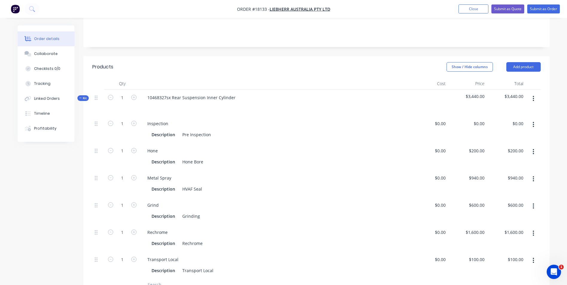
scroll to position [30, 0]
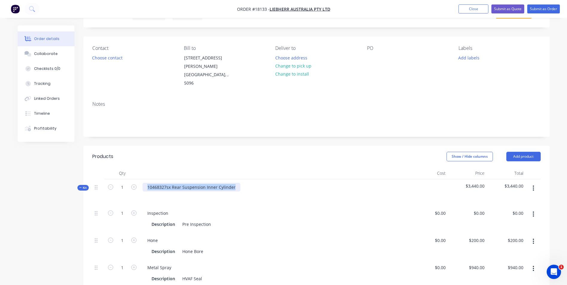
drag, startPoint x: 236, startPoint y: 171, endPoint x: 148, endPoint y: 173, distance: 88.2
click at [148, 183] on div "10468327sx Rear Suspension Inner Cylinder" at bounding box center [192, 187] width 98 height 9
copy div "10468327sx Rear Suspension Inner Cylinder"
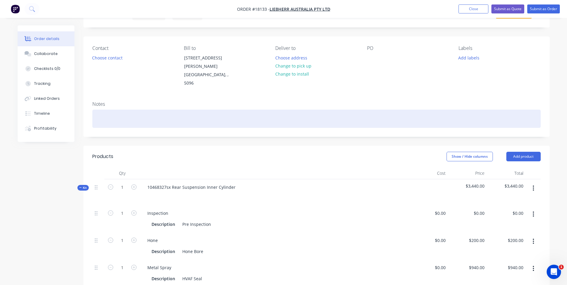
click at [131, 110] on div at bounding box center [316, 119] width 449 height 18
paste div
drag, startPoint x: 115, startPoint y: 104, endPoint x: 92, endPoint y: 103, distance: 23.0
click at [92, 110] on div "10468327sx Rear Suspension Inner Cylinder Short" at bounding box center [316, 119] width 449 height 18
click at [195, 110] on div "94061143sx Rear Suspension Inner Cylinder Short" at bounding box center [316, 119] width 449 height 18
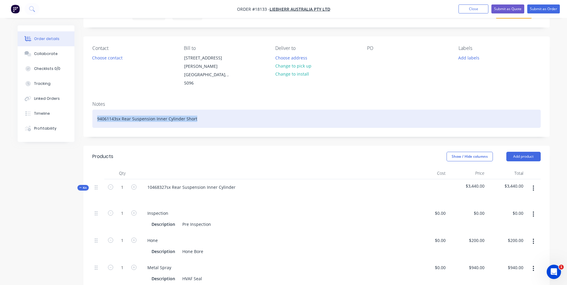
drag, startPoint x: 174, startPoint y: 103, endPoint x: 102, endPoint y: 104, distance: 71.8
click at [96, 110] on div "94061143sx Rear Suspension Inner Cylinder Short" at bounding box center [316, 119] width 449 height 18
copy div "94061143sx Rear Suspension Inner Cylinder Short"
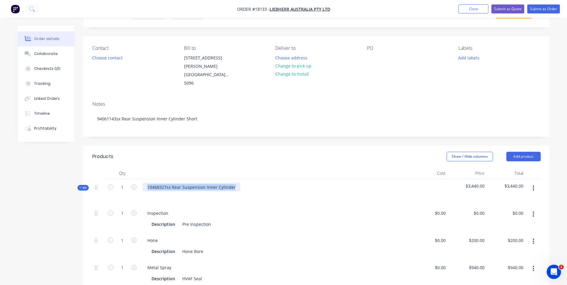
drag, startPoint x: 227, startPoint y: 174, endPoint x: 147, endPoint y: 173, distance: 79.9
click at [147, 183] on div "10468327sx Rear Suspension Inner Cylinder" at bounding box center [192, 187] width 98 height 9
paste div
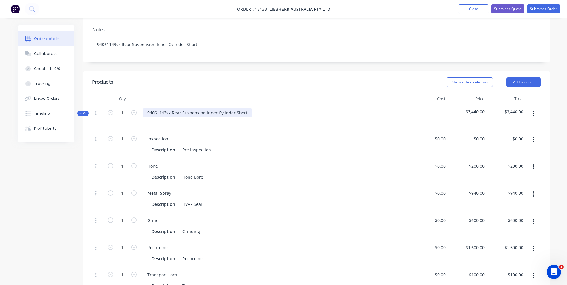
scroll to position [120, 0]
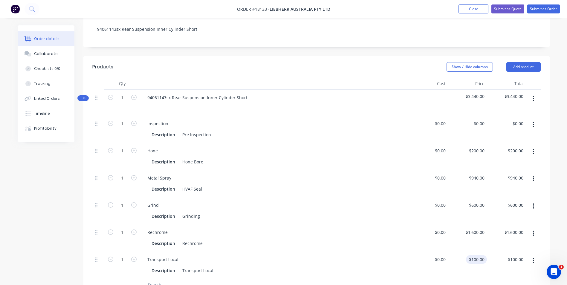
type input "100"
click at [481, 255] on input "100" at bounding box center [478, 259] width 19 height 9
type input "1600"
type input "$0.00"
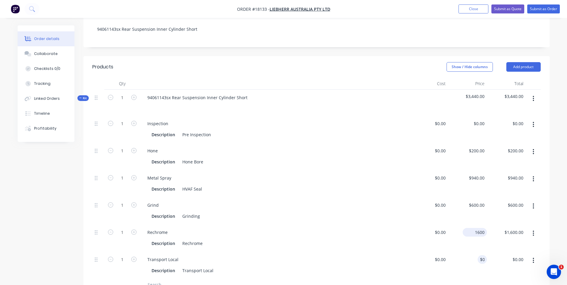
click at [475, 228] on input "1600" at bounding box center [476, 232] width 22 height 9
type input "600"
type input "$0.00"
click at [482, 201] on input "600" at bounding box center [478, 205] width 19 height 9
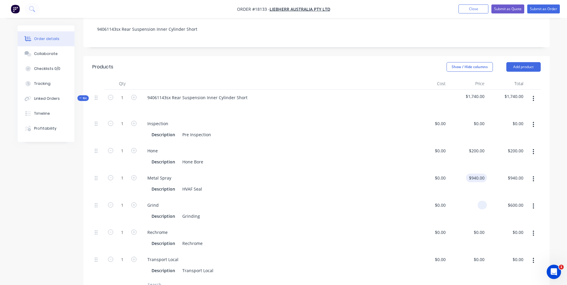
type input "940"
type input "$0.00"
click at [477, 174] on input "940" at bounding box center [478, 178] width 19 height 9
type input "200"
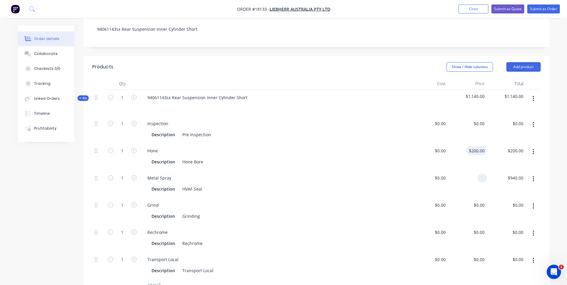
type input "$0.00"
click at [478, 147] on input "200" at bounding box center [478, 151] width 19 height 9
type input "0"
type input "$0.00"
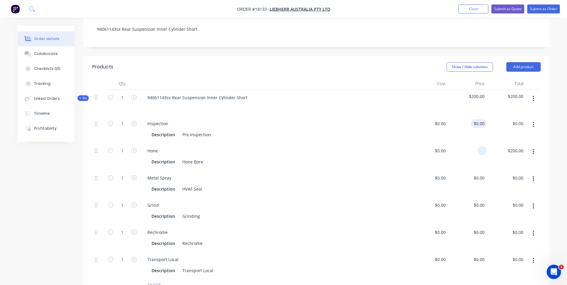
type input "$0.00"
click at [479, 116] on div "0 $0.00" at bounding box center [467, 129] width 39 height 27
type input "$0.00"
click at [444, 119] on input at bounding box center [444, 123] width 7 height 9
type input "$0.00"
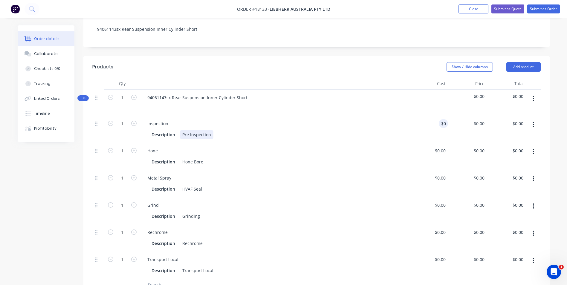
click at [200, 130] on div "Pre Inspection" at bounding box center [196, 134] width 33 height 9
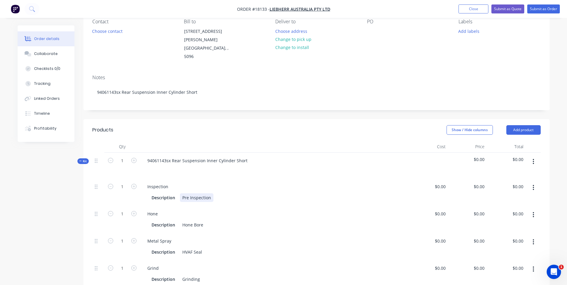
scroll to position [0, 0]
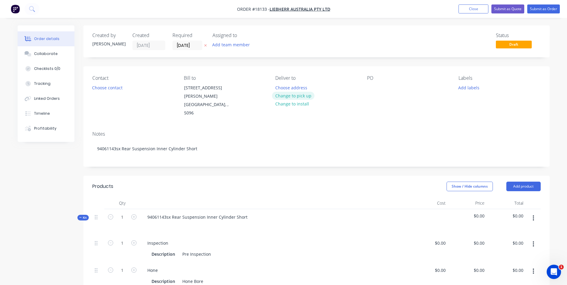
drag, startPoint x: 305, startPoint y: 95, endPoint x: 331, endPoint y: 83, distance: 28.1
click at [306, 95] on button "Change to pick up" at bounding box center [293, 96] width 42 height 8
click at [372, 86] on div at bounding box center [372, 87] width 10 height 9
click at [477, 87] on button "Add labels" at bounding box center [469, 87] width 28 height 8
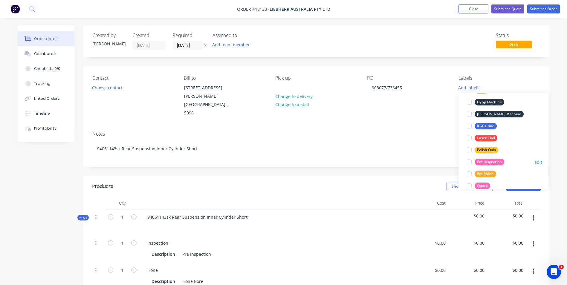
scroll to position [150, 0]
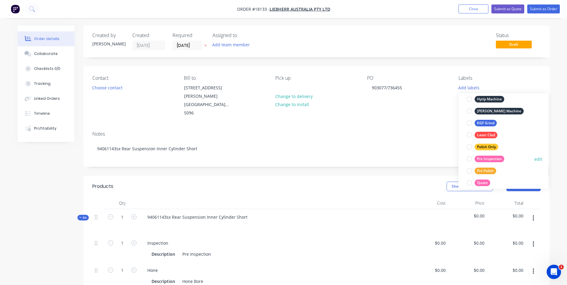
click at [484, 157] on div "Pre Inspection" at bounding box center [490, 159] width 30 height 7
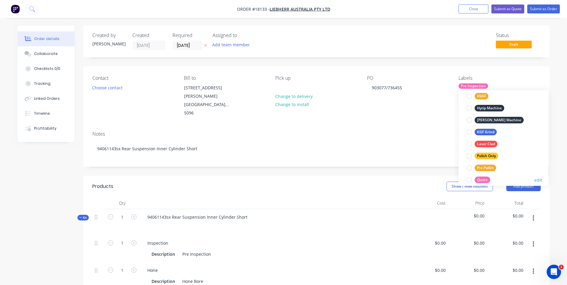
click at [480, 178] on div "Quote" at bounding box center [483, 180] width 16 height 7
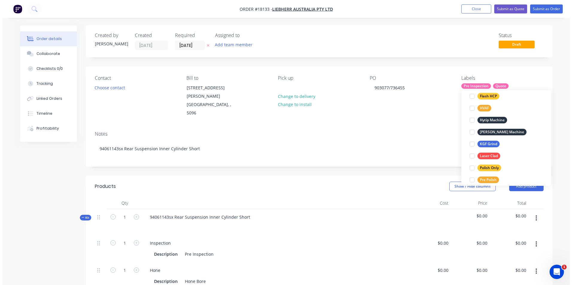
scroll to position [0, 0]
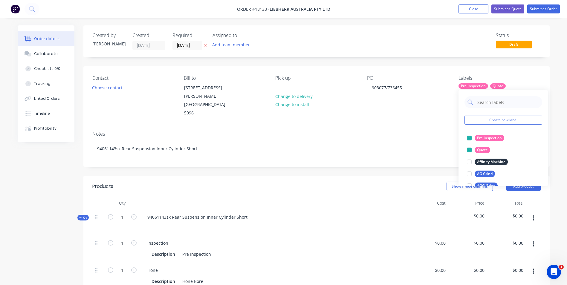
click at [429, 131] on div "Notes" at bounding box center [316, 134] width 449 height 6
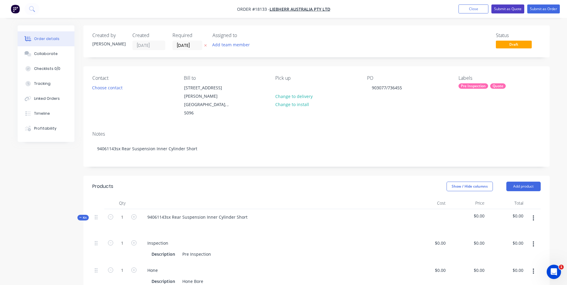
click at [510, 8] on button "Submit as Quote" at bounding box center [508, 8] width 33 height 9
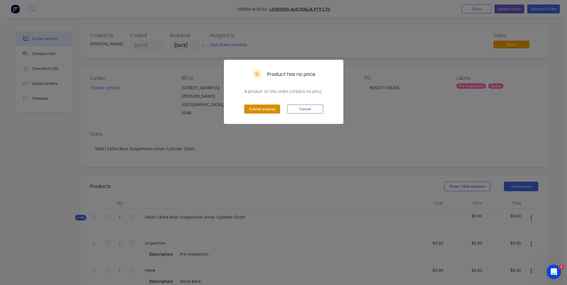
click at [264, 109] on button "Submit anyway" at bounding box center [262, 109] width 36 height 9
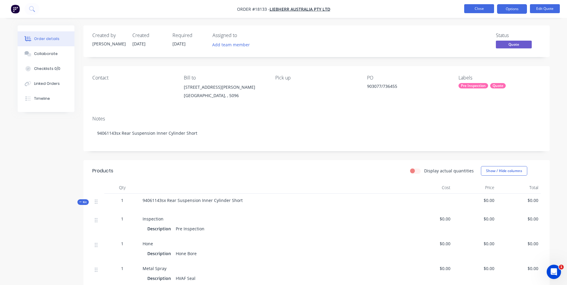
click at [482, 10] on button "Close" at bounding box center [479, 8] width 30 height 9
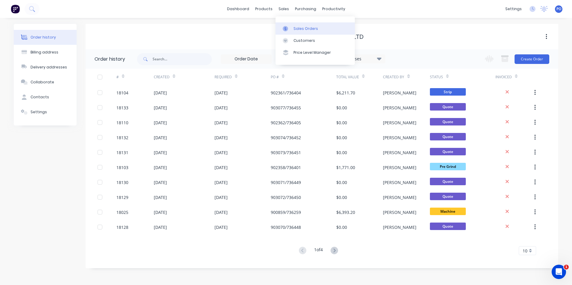
click at [308, 28] on div "Sales Orders" at bounding box center [305, 28] width 25 height 5
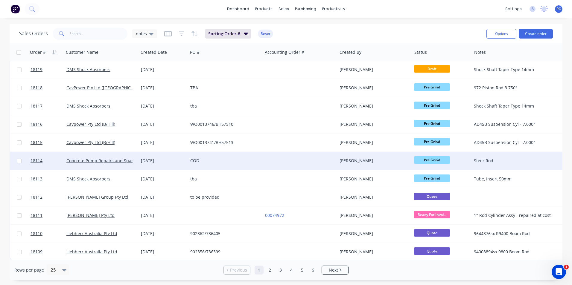
scroll to position [260, 0]
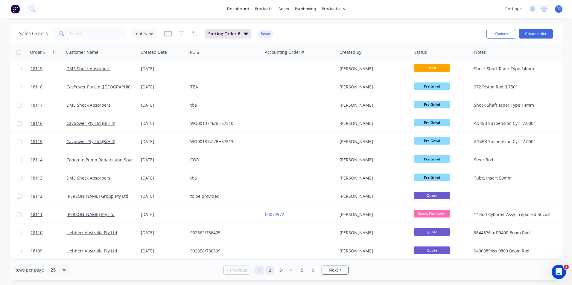
click at [269, 272] on link "2" at bounding box center [269, 270] width 9 height 9
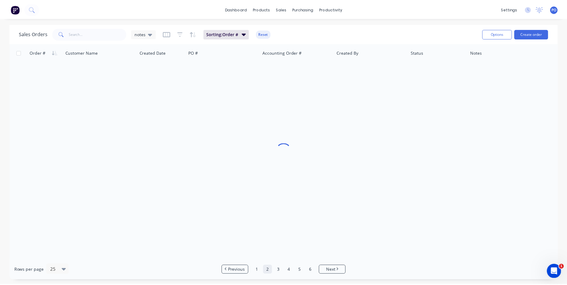
scroll to position [0, 0]
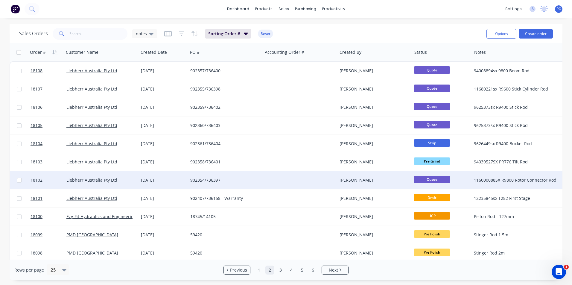
click at [250, 180] on div "902354/736397" at bounding box center [223, 180] width 66 height 6
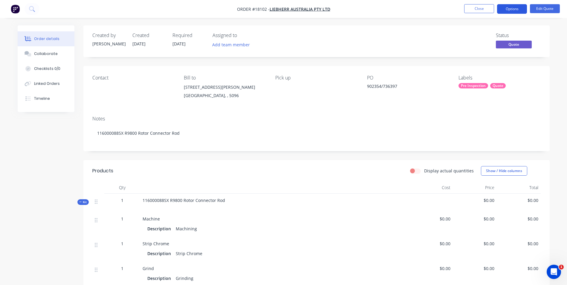
click at [511, 9] on button "Options" at bounding box center [512, 9] width 30 height 10
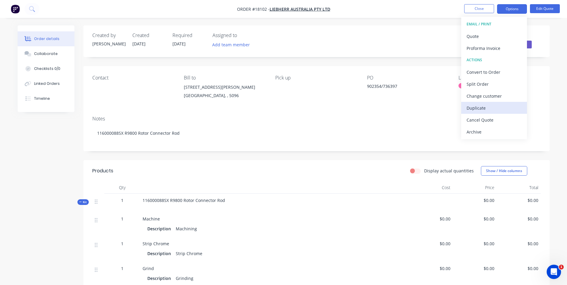
click at [480, 109] on div "Duplicate" at bounding box center [494, 108] width 55 height 9
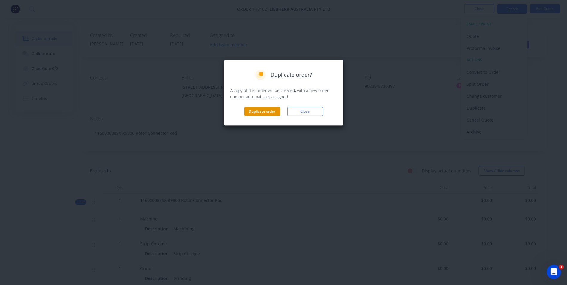
click at [260, 112] on button "Duplicate order" at bounding box center [262, 111] width 36 height 9
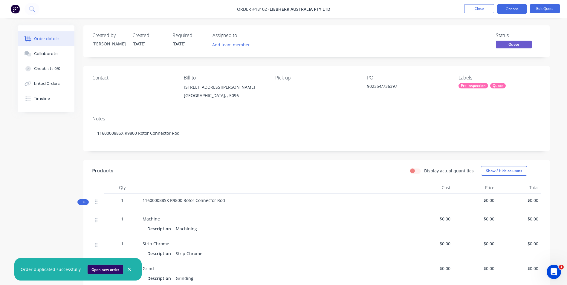
click at [98, 269] on button "Open new order" at bounding box center [106, 269] width 36 height 9
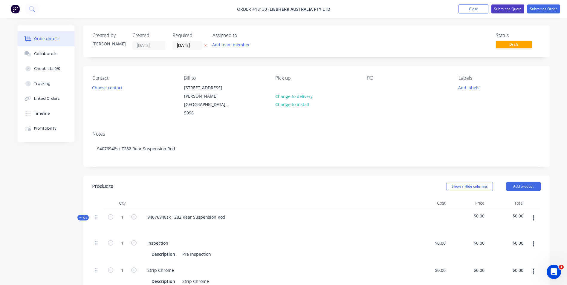
click at [504, 8] on button "Submit as Quote" at bounding box center [508, 8] width 33 height 9
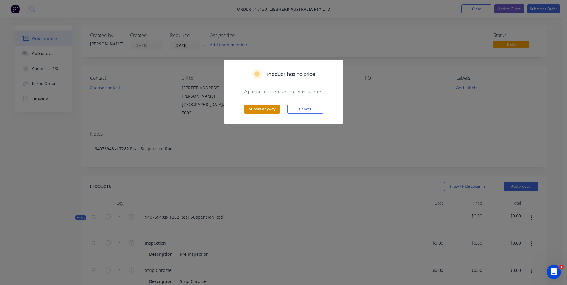
click at [268, 109] on button "Submit anyway" at bounding box center [262, 109] width 36 height 9
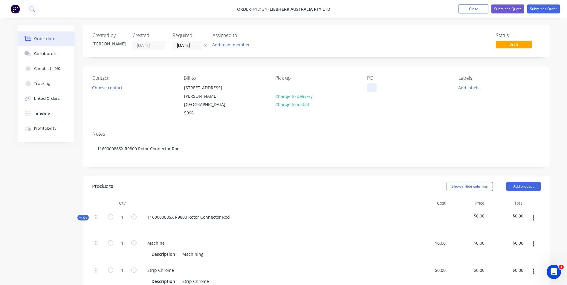
click at [372, 88] on div at bounding box center [372, 87] width 10 height 9
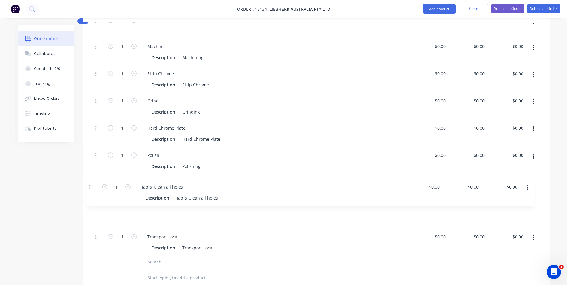
scroll to position [197, 0]
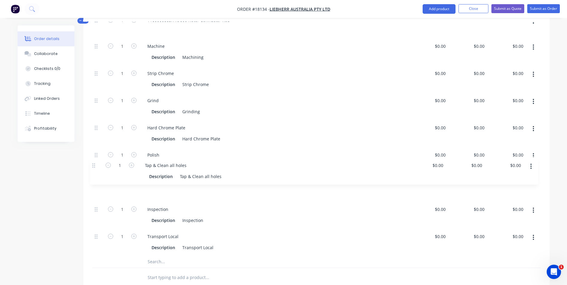
drag, startPoint x: 96, startPoint y: 239, endPoint x: 94, endPoint y: 164, distance: 75.4
click at [94, 164] on div "1 Machine Description Machining $0.00 $0.00 $0.00 $0.00 $0.00 $0.00 1 Strip Chr…" at bounding box center [316, 147] width 449 height 218
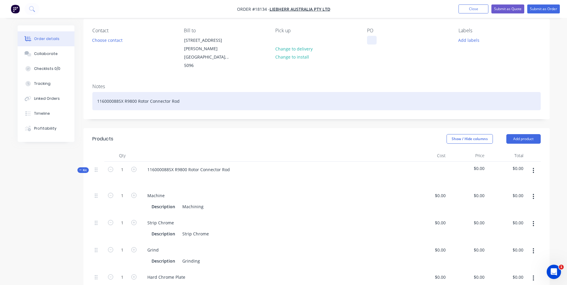
scroll to position [0, 0]
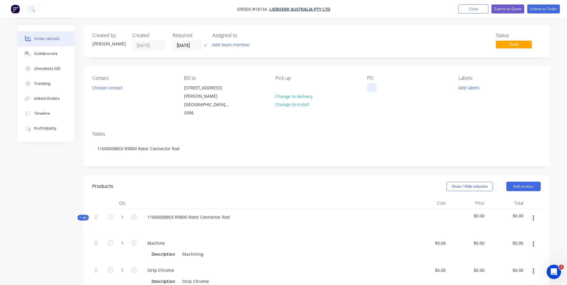
click at [371, 86] on div at bounding box center [372, 87] width 10 height 9
click at [469, 87] on button "Add labels" at bounding box center [469, 87] width 28 height 8
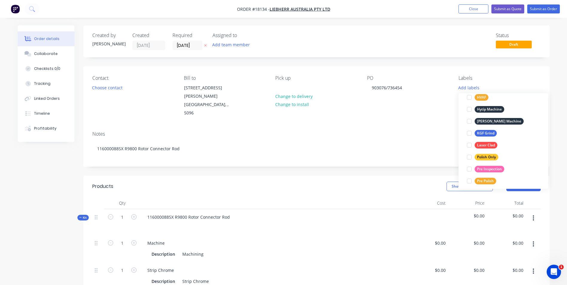
scroll to position [150, 0]
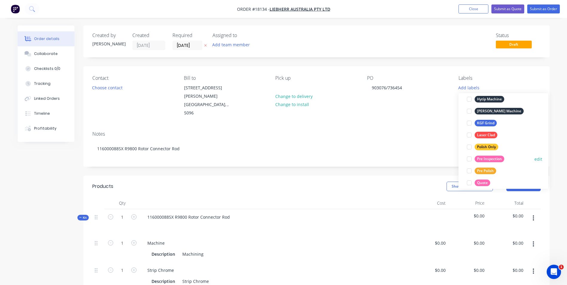
click at [496, 161] on div "Pre Inspection" at bounding box center [490, 159] width 30 height 7
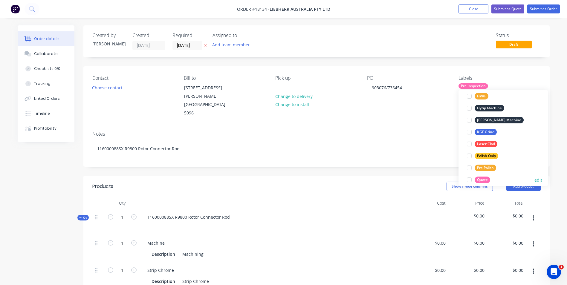
click at [483, 179] on div "Quote" at bounding box center [483, 180] width 16 height 7
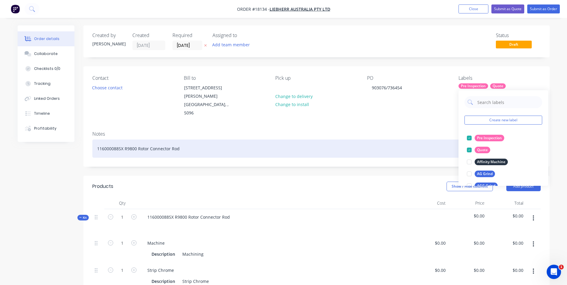
click at [188, 140] on div "116000088SX R9800 Rotor Connector Rod" at bounding box center [316, 149] width 449 height 18
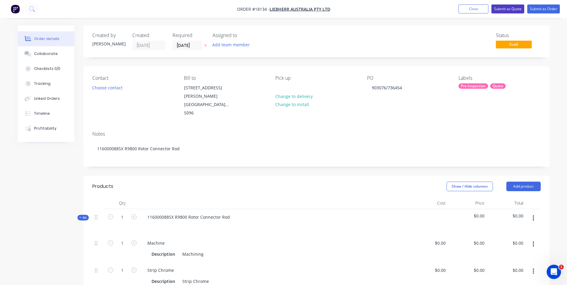
click at [509, 10] on button "Submit as Quote" at bounding box center [508, 8] width 33 height 9
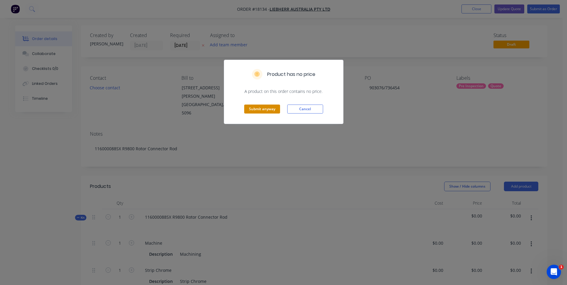
click at [271, 108] on button "Submit anyway" at bounding box center [262, 109] width 36 height 9
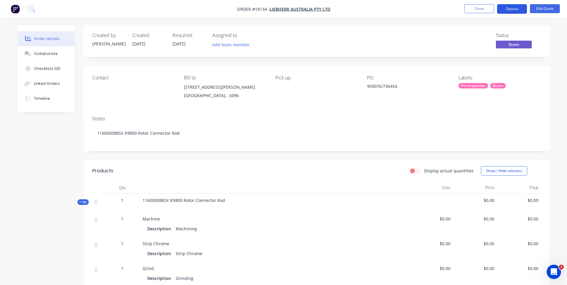
click at [512, 10] on button "Options" at bounding box center [512, 9] width 30 height 10
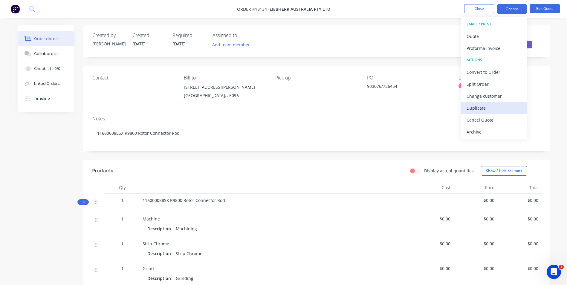
click at [500, 111] on div "Duplicate" at bounding box center [494, 108] width 55 height 9
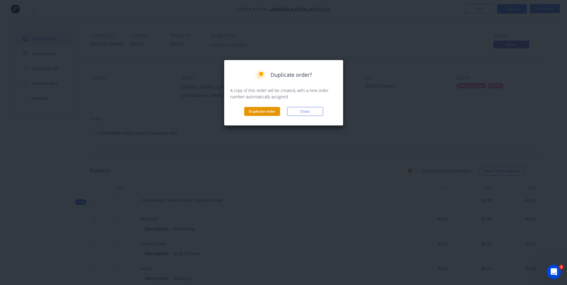
click at [263, 109] on button "Duplicate order" at bounding box center [262, 111] width 36 height 9
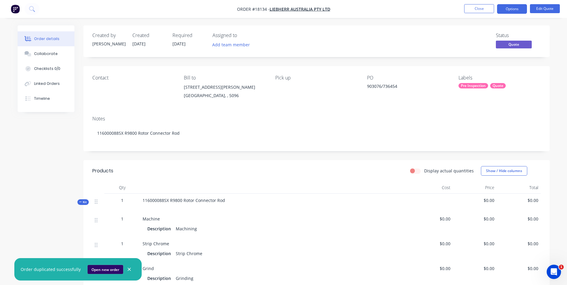
click at [107, 270] on button "Open new order" at bounding box center [106, 269] width 36 height 9
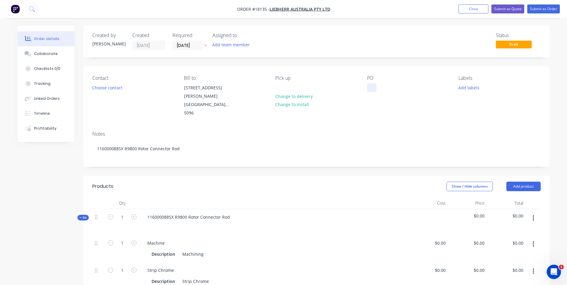
click at [370, 91] on div at bounding box center [372, 87] width 10 height 9
click at [469, 89] on button "Add labels" at bounding box center [469, 87] width 28 height 8
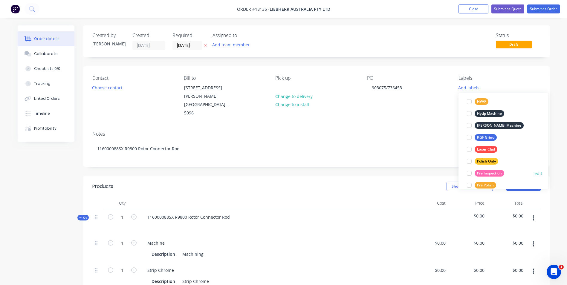
scroll to position [150, 0]
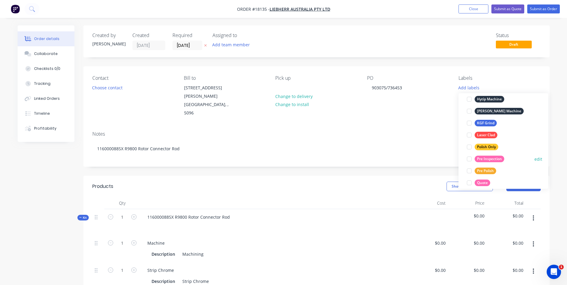
click at [490, 161] on div "Pre Inspection" at bounding box center [490, 159] width 30 height 7
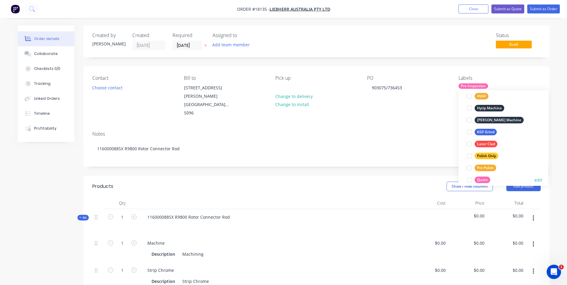
click at [484, 178] on div "Quote" at bounding box center [483, 180] width 16 height 7
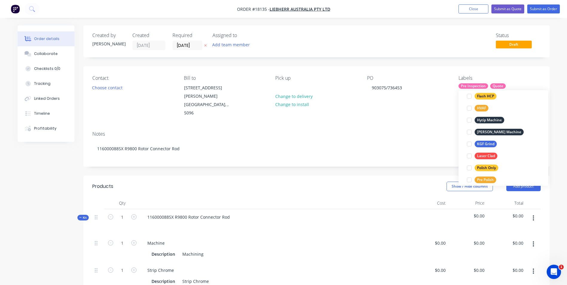
scroll to position [0, 0]
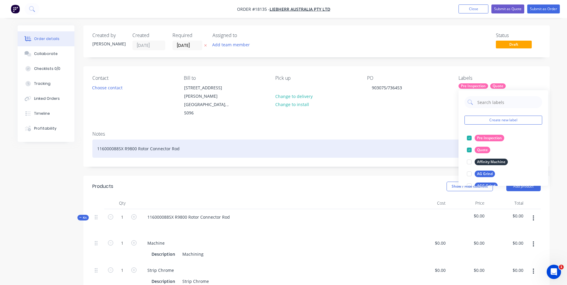
click at [441, 140] on div "116000088SX R9800 Rotor Connector Rod" at bounding box center [316, 149] width 449 height 18
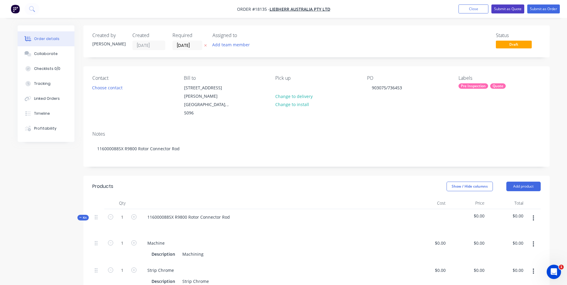
click at [503, 9] on button "Submit as Quote" at bounding box center [508, 8] width 33 height 9
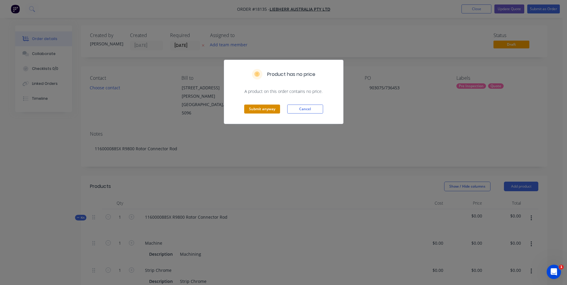
click at [267, 109] on button "Submit anyway" at bounding box center [262, 109] width 36 height 9
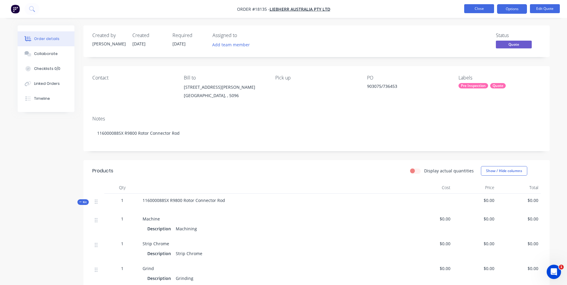
click at [486, 7] on button "Close" at bounding box center [479, 8] width 30 height 9
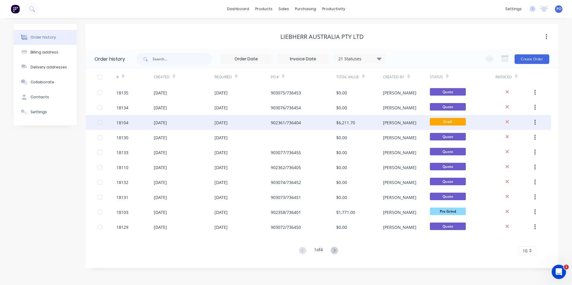
click at [306, 122] on div "902361/736404" at bounding box center [303, 122] width 65 height 15
